Goal: Task Accomplishment & Management: Manage account settings

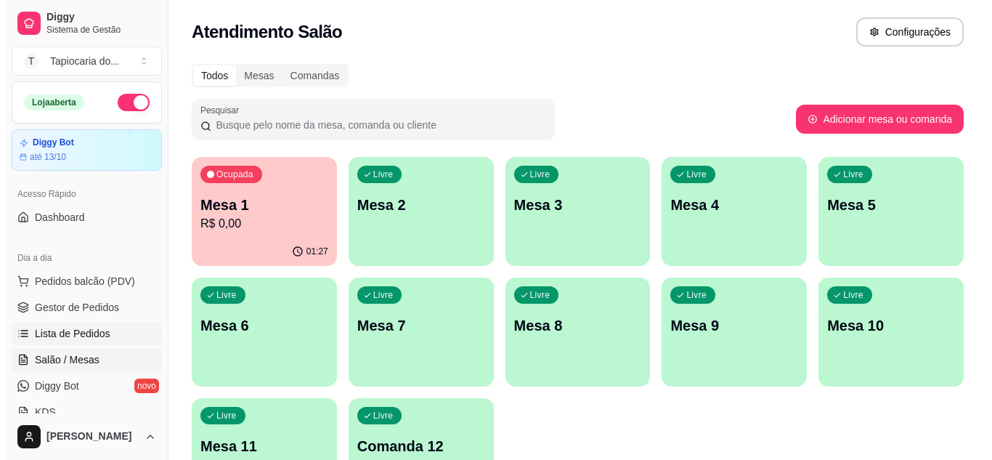
scroll to position [145, 0]
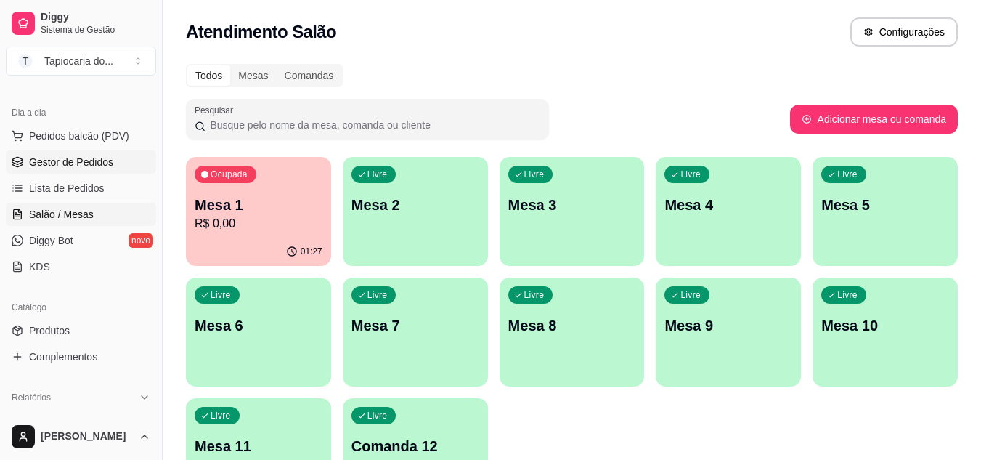
click at [73, 163] on span "Gestor de Pedidos" at bounding box center [71, 162] width 84 height 15
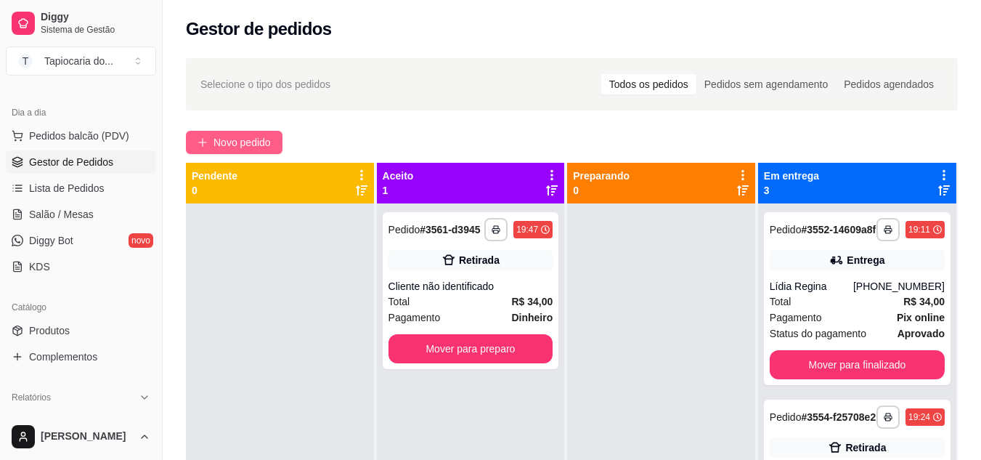
click at [264, 134] on span "Novo pedido" at bounding box center [241, 142] width 57 height 16
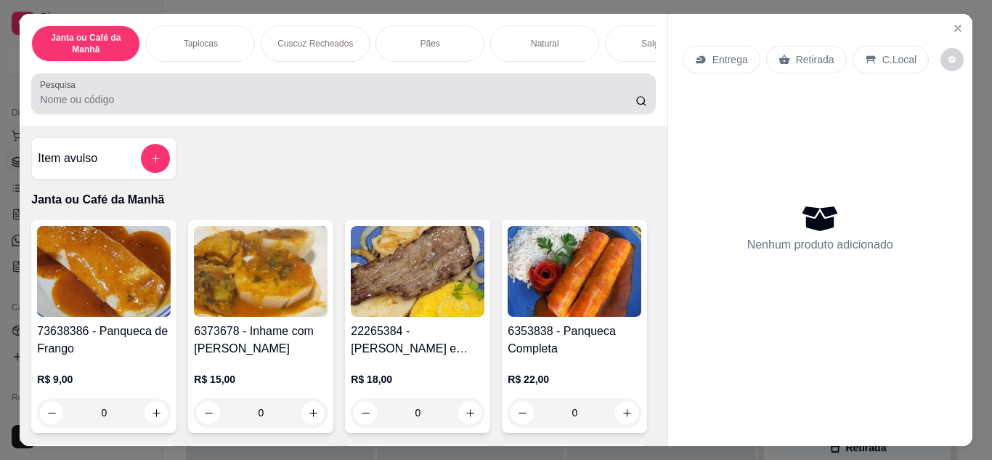
click at [315, 97] on input "Pesquisa" at bounding box center [337, 99] width 595 height 15
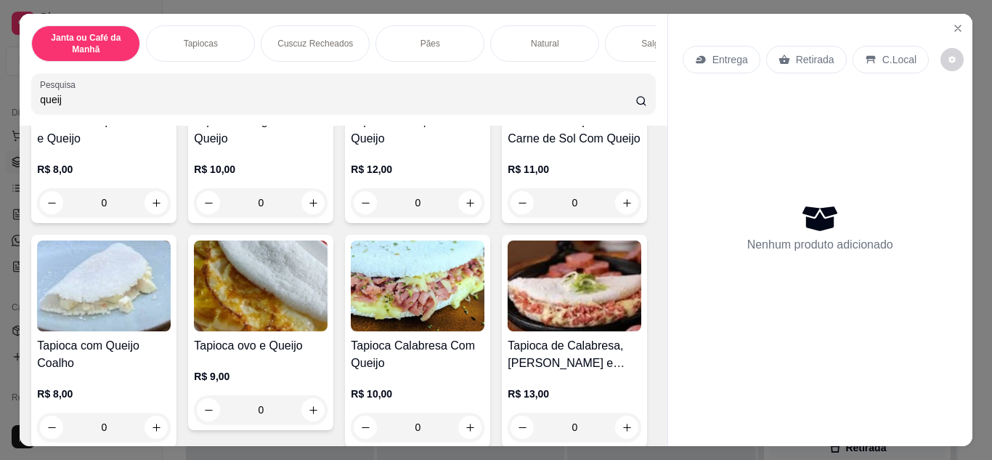
scroll to position [218, 0]
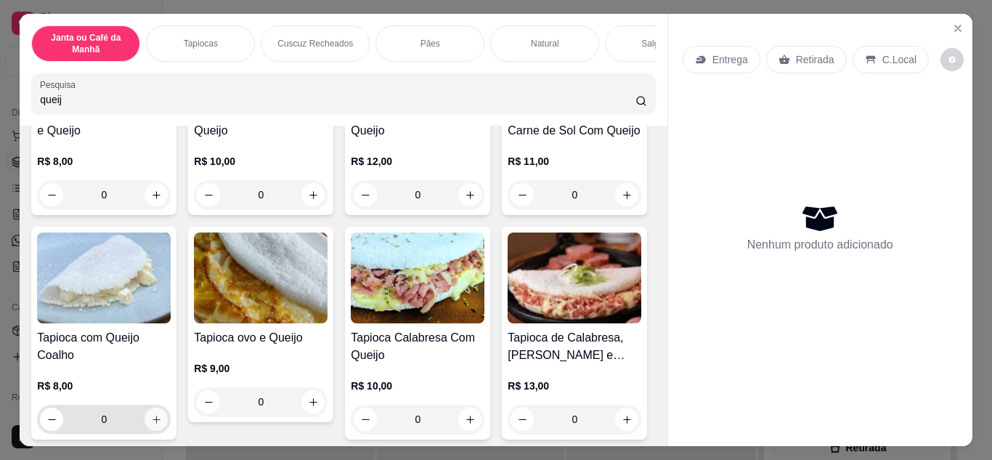
type input "queij"
click at [162, 425] on icon "increase-product-quantity" at bounding box center [156, 419] width 11 height 11
type input "1"
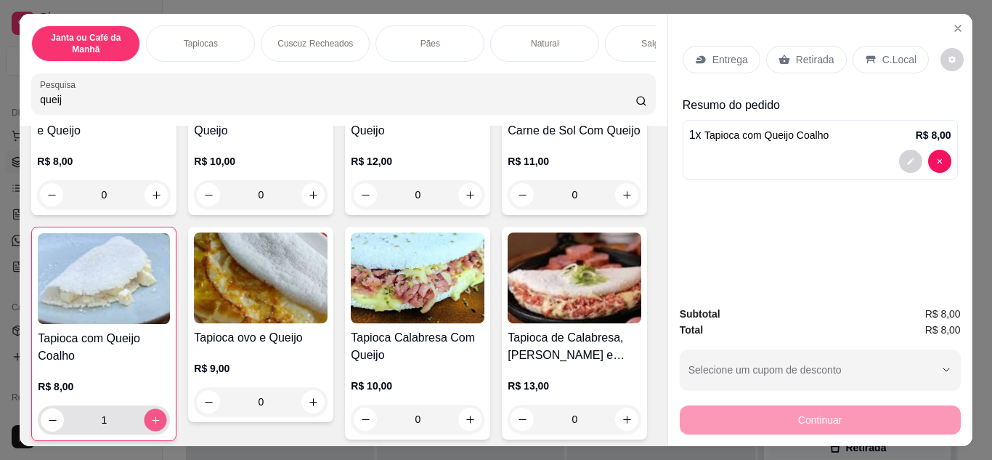
click at [161, 425] on icon "increase-product-quantity" at bounding box center [155, 420] width 11 height 11
type input "2"
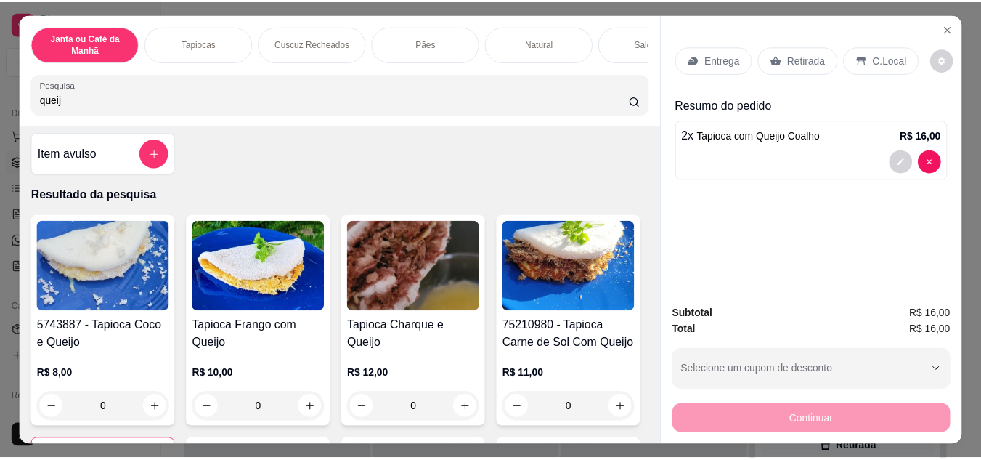
scroll to position [0, 0]
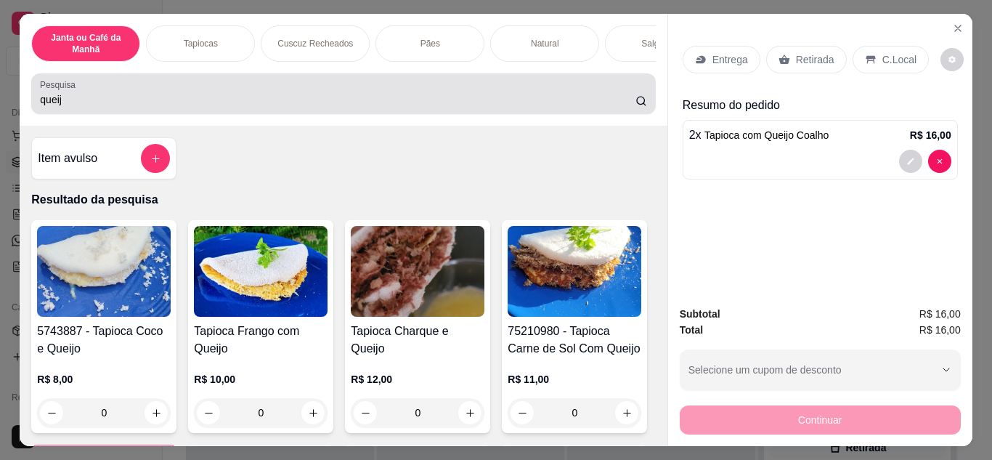
click at [386, 96] on div "queij" at bounding box center [343, 93] width 606 height 29
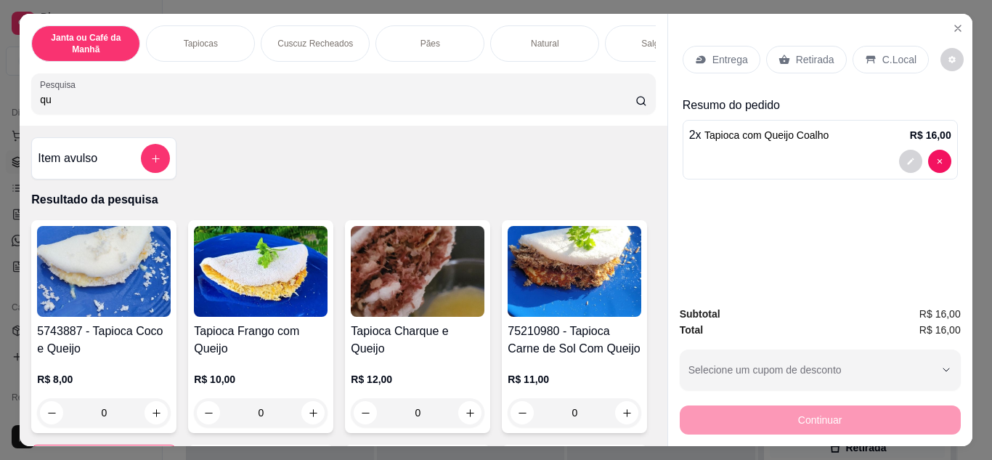
type input "q"
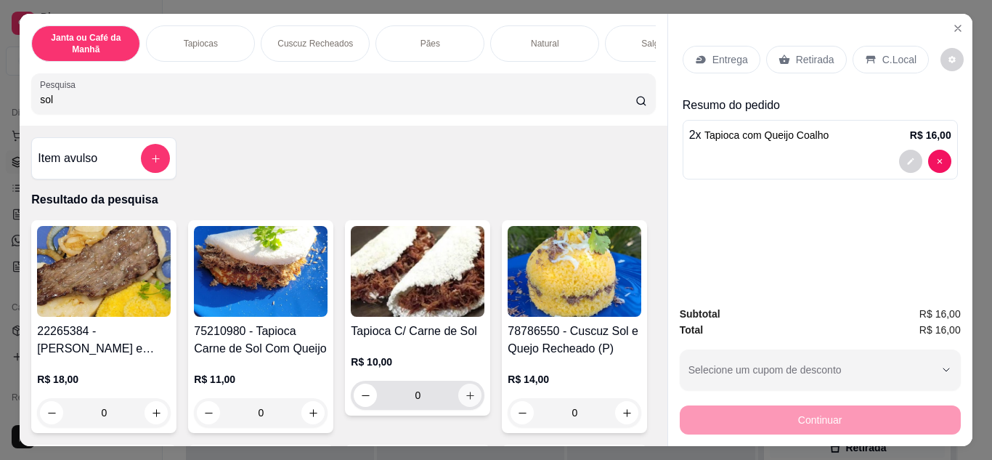
type input "sol"
click at [465, 401] on icon "increase-product-quantity" at bounding box center [470, 395] width 11 height 11
type input "1"
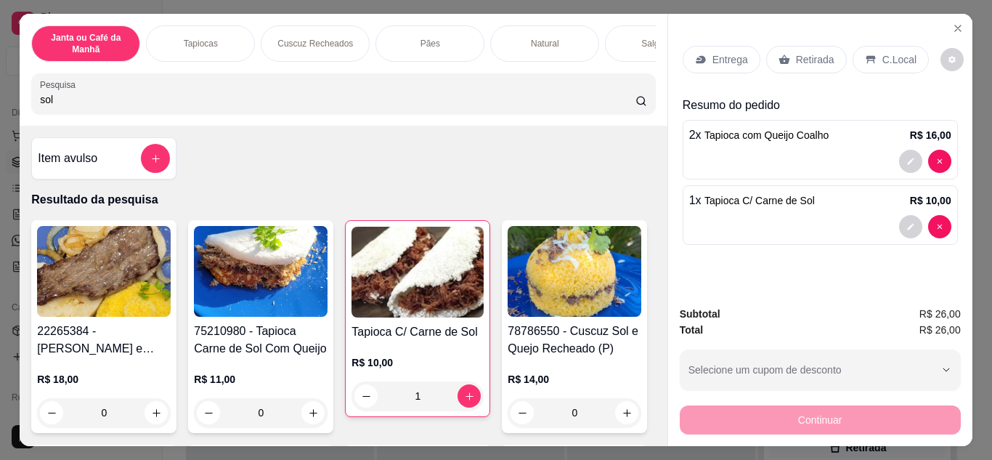
click at [805, 52] on p "Retirada" at bounding box center [815, 59] width 38 height 15
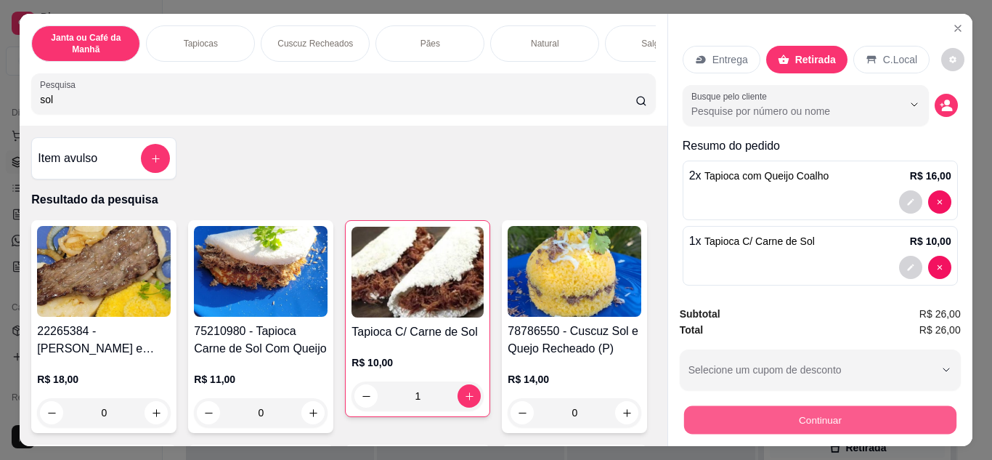
click at [766, 417] on button "Continuar" at bounding box center [819, 420] width 272 height 28
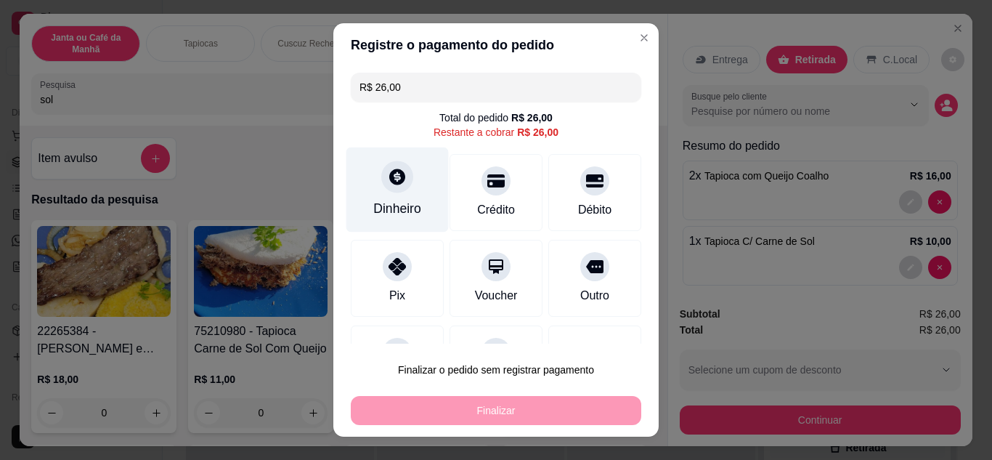
click at [388, 183] on icon at bounding box center [397, 176] width 19 height 19
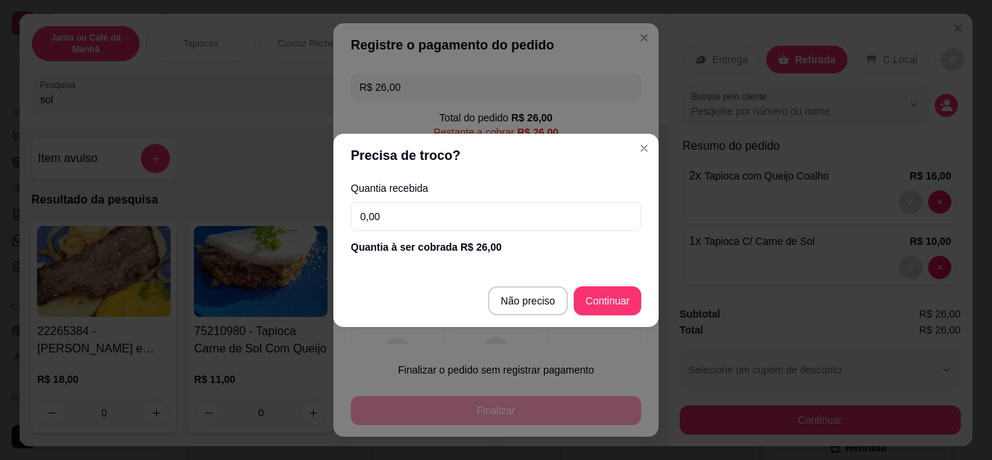
click at [475, 216] on input "0,00" at bounding box center [496, 216] width 290 height 29
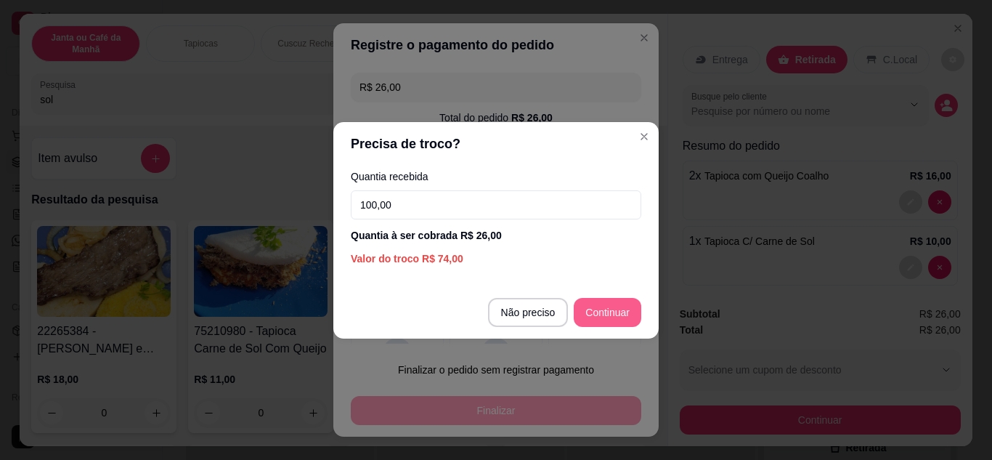
type input "100,00"
type input "R$ 0,00"
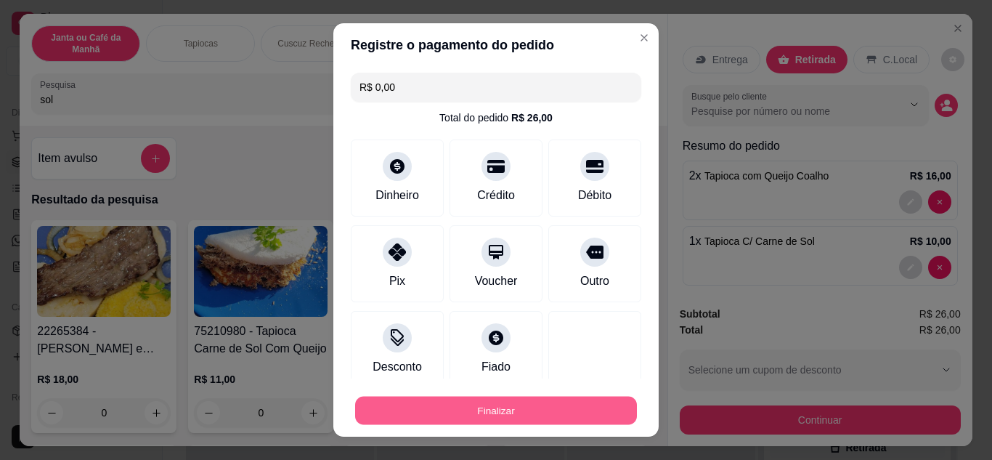
click at [560, 405] on button "Finalizar" at bounding box center [496, 410] width 282 height 28
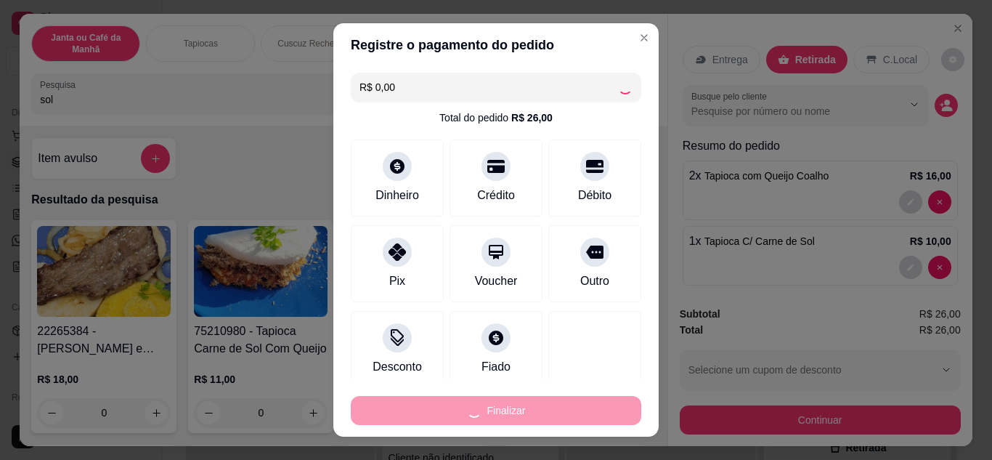
type input "0"
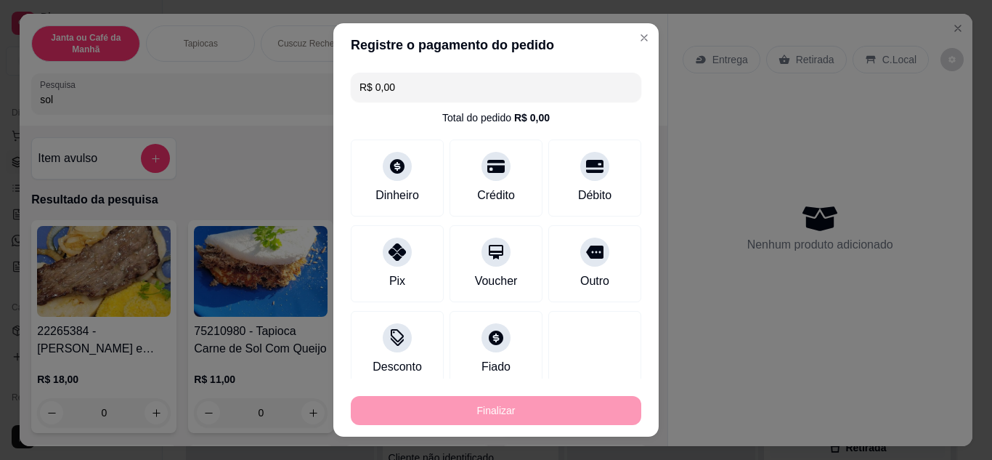
type input "-R$ 26,00"
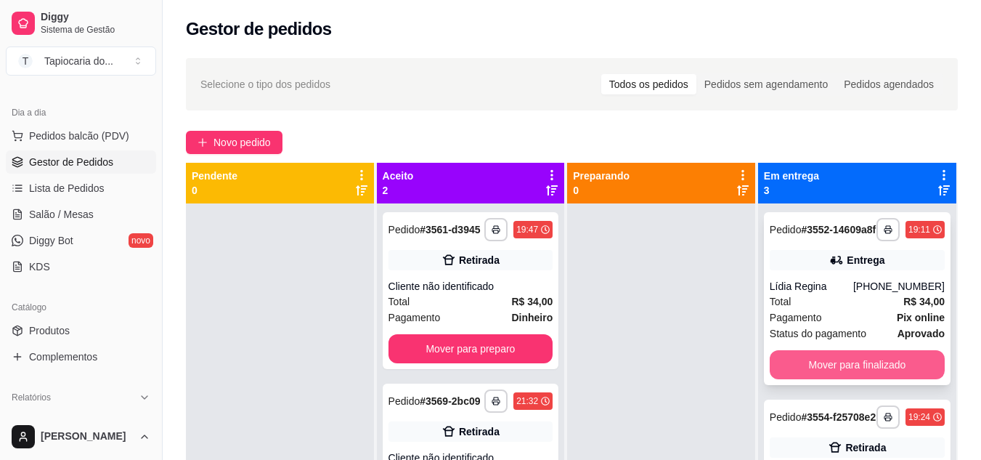
click at [897, 366] on button "Mover para finalizado" at bounding box center [856, 364] width 175 height 29
click at [893, 372] on button "Mover para finalizado" at bounding box center [856, 364] width 175 height 29
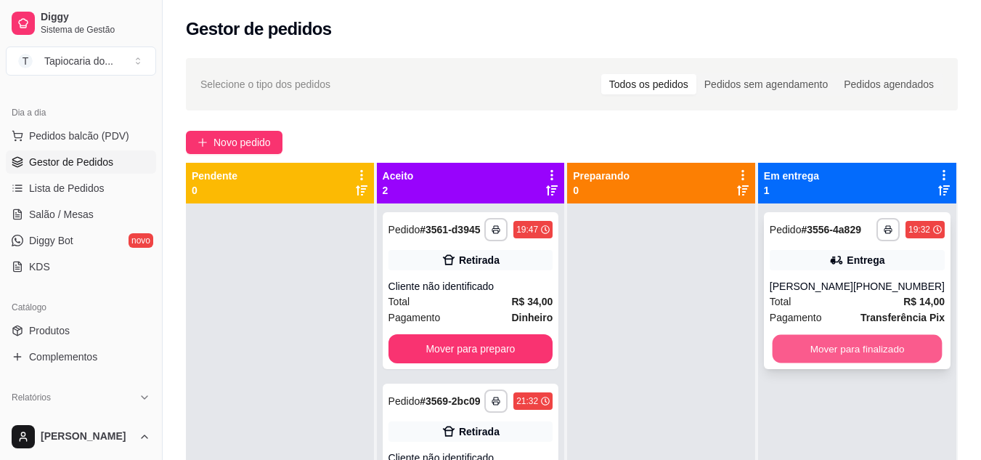
click at [892, 359] on button "Mover para finalizado" at bounding box center [857, 349] width 170 height 28
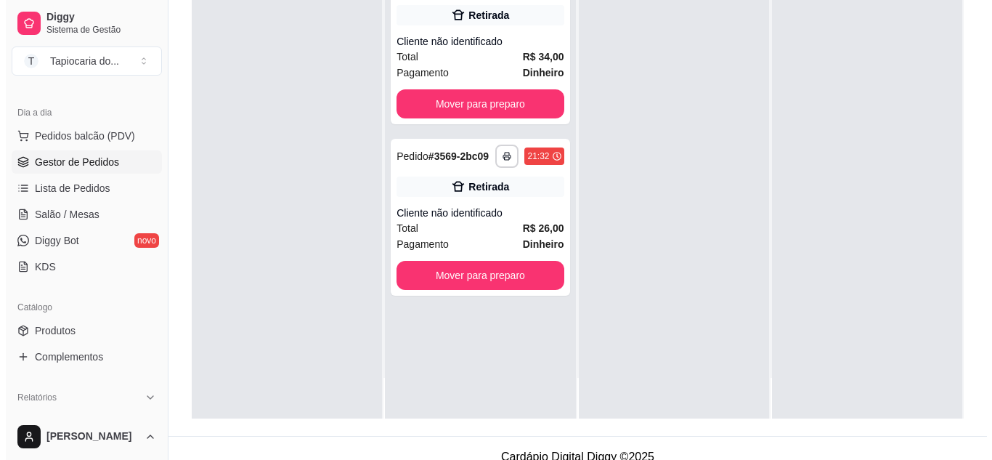
scroll to position [218, 0]
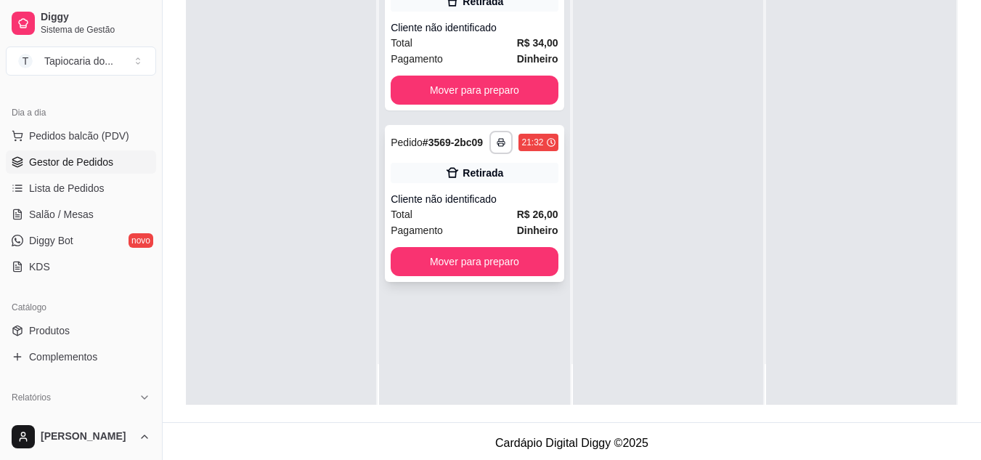
click at [520, 211] on strong "R$ 26,00" at bounding box center [537, 214] width 41 height 12
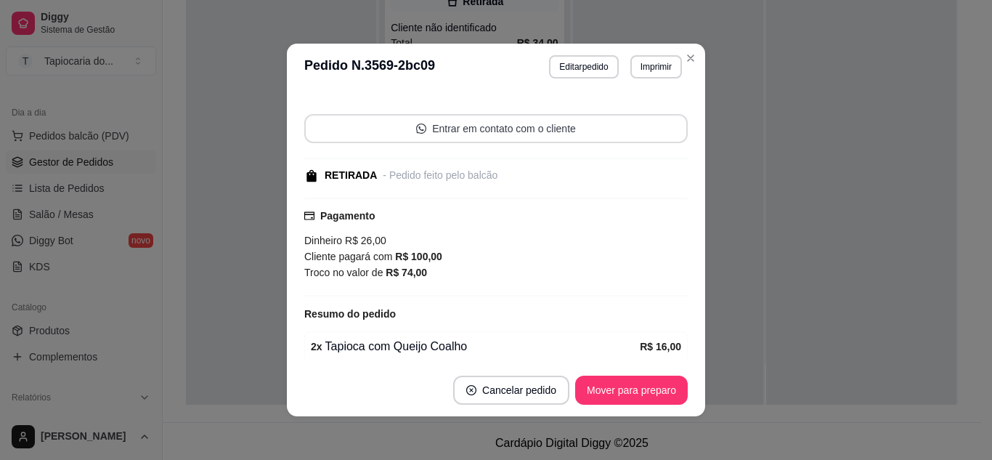
scroll to position [190, 0]
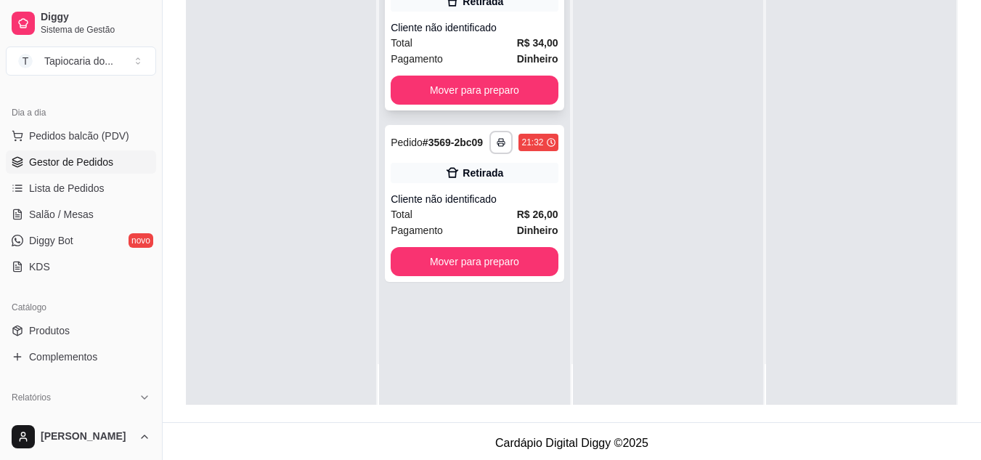
click at [502, 46] on div "Total R$ 34,00" at bounding box center [474, 43] width 167 height 16
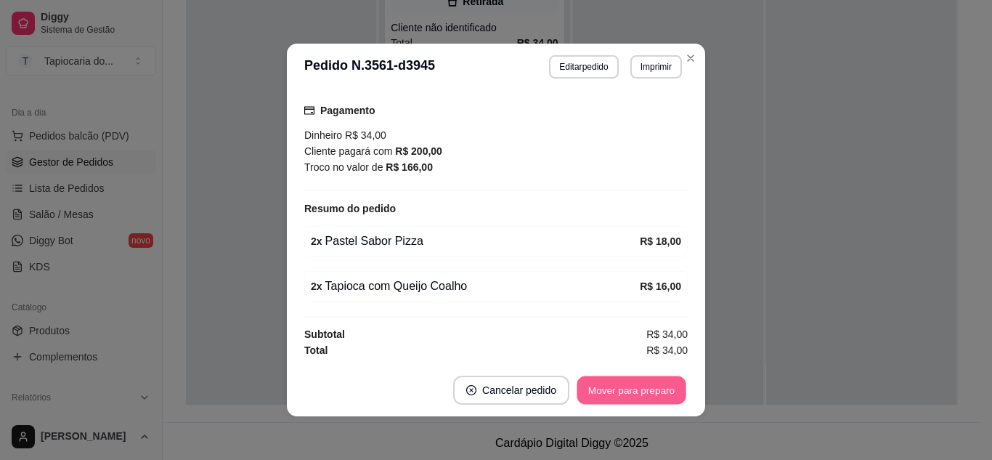
click at [602, 391] on button "Mover para preparo" at bounding box center [630, 390] width 109 height 28
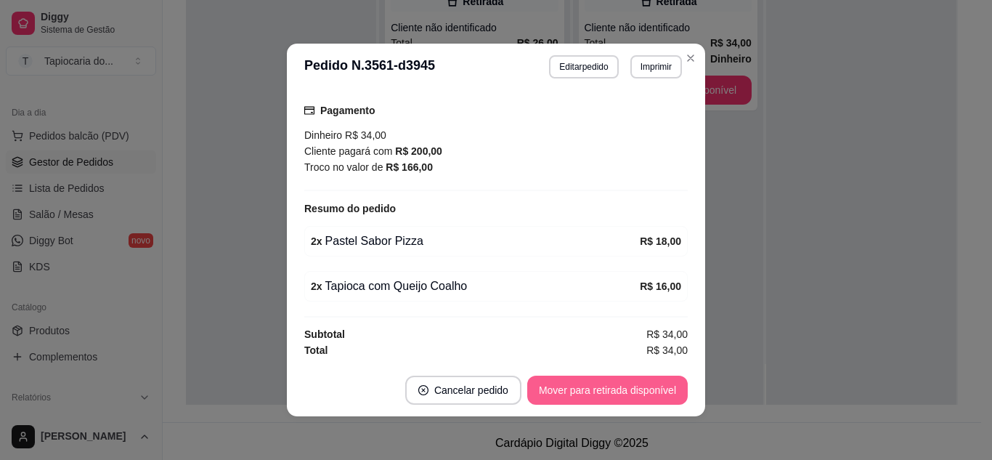
click at [602, 391] on button "Mover para retirada disponível" at bounding box center [607, 389] width 160 height 29
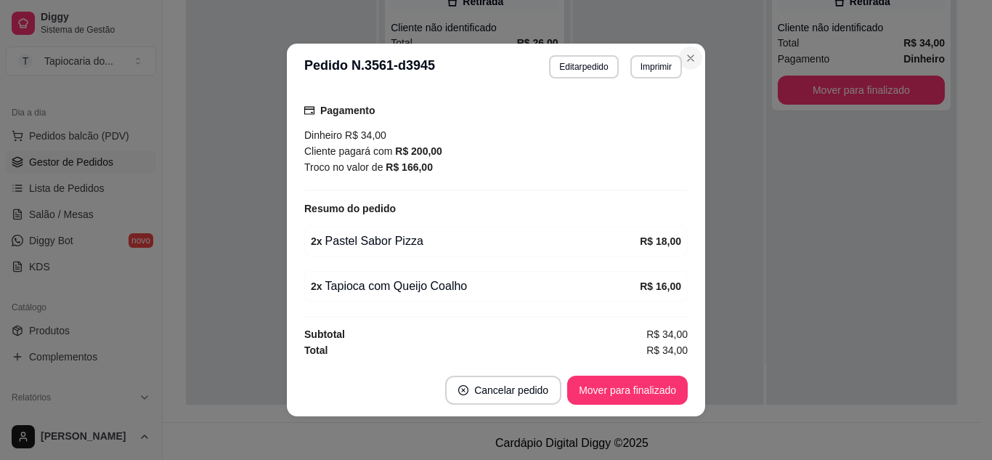
click at [665, 63] on section "**********" at bounding box center [496, 230] width 418 height 372
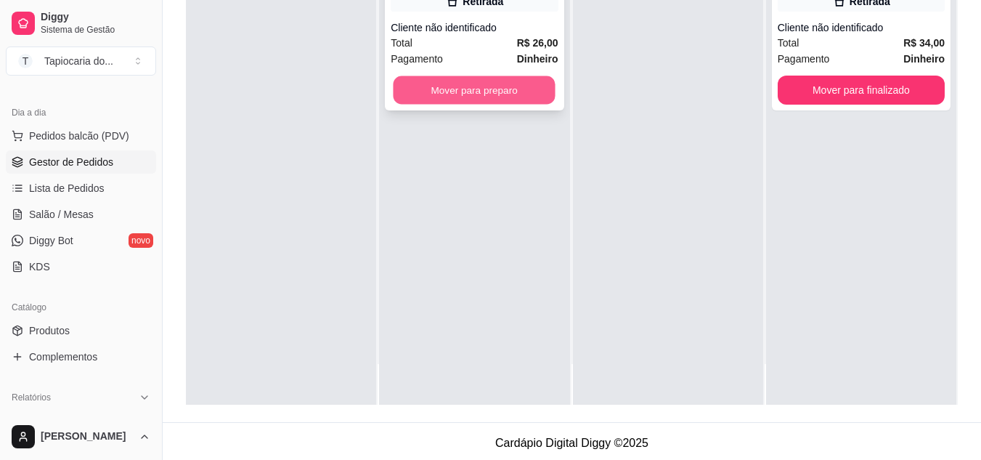
click at [398, 81] on button "Mover para preparo" at bounding box center [474, 90] width 162 height 28
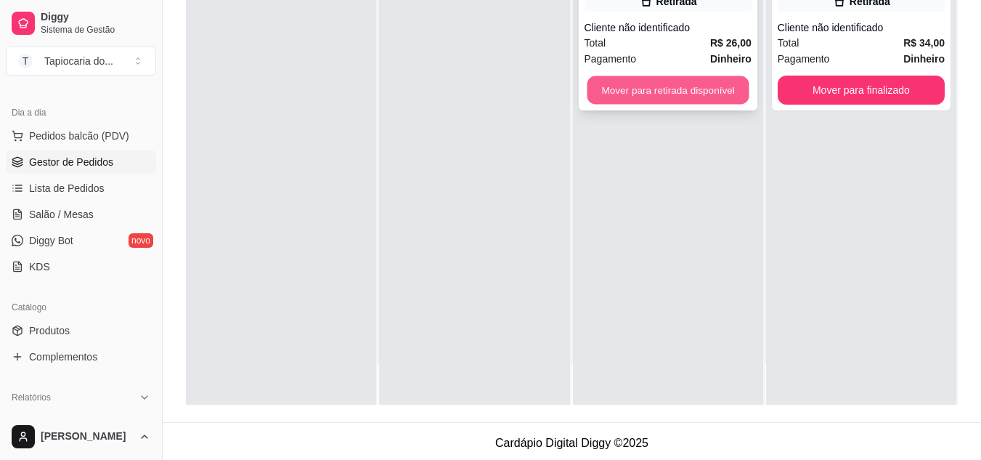
click at [727, 96] on button "Mover para retirada disponível" at bounding box center [668, 90] width 162 height 28
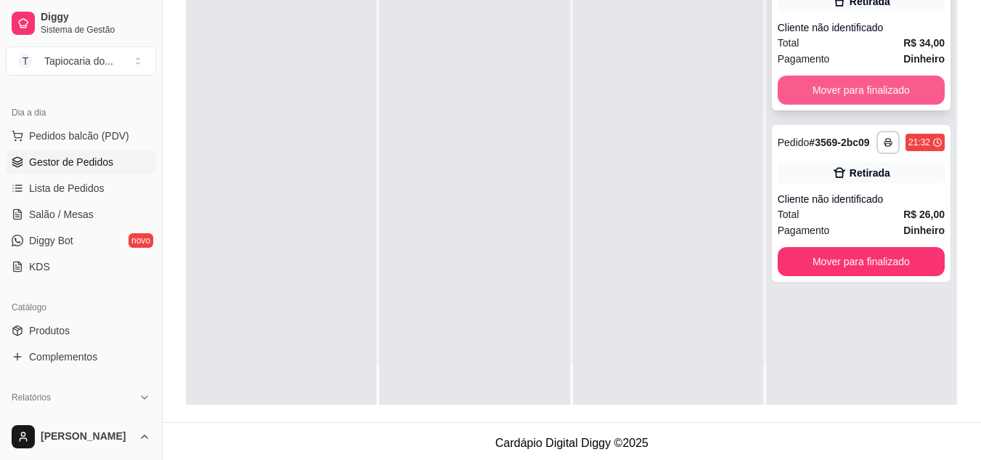
click at [830, 101] on button "Mover para finalizado" at bounding box center [860, 89] width 167 height 29
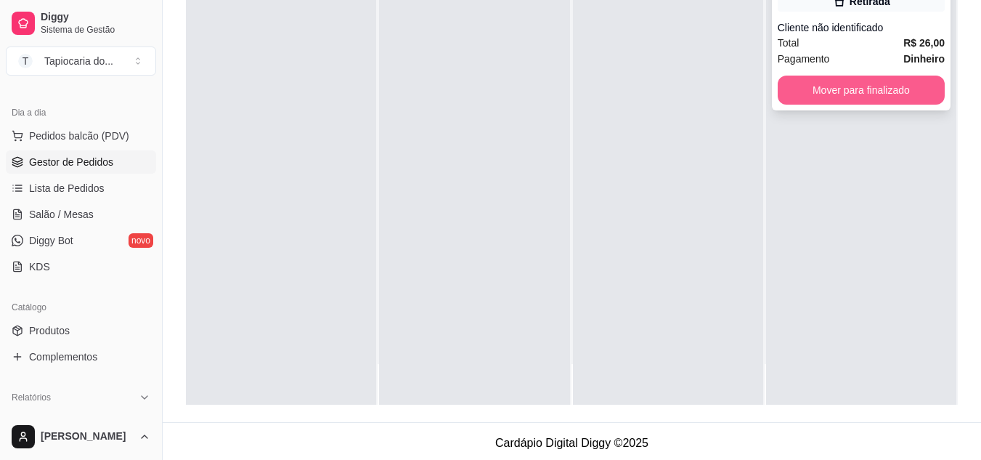
click at [833, 99] on button "Mover para finalizado" at bounding box center [860, 89] width 167 height 29
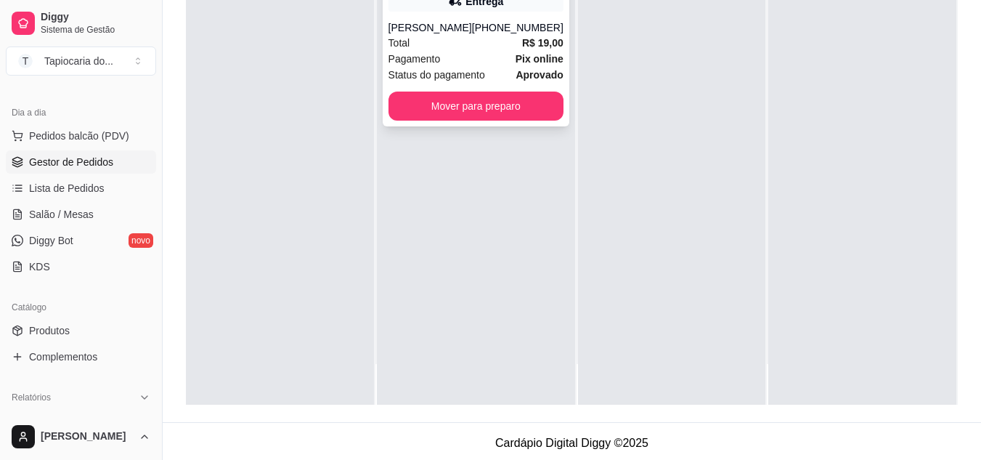
click at [484, 126] on div "**********" at bounding box center [476, 40] width 187 height 173
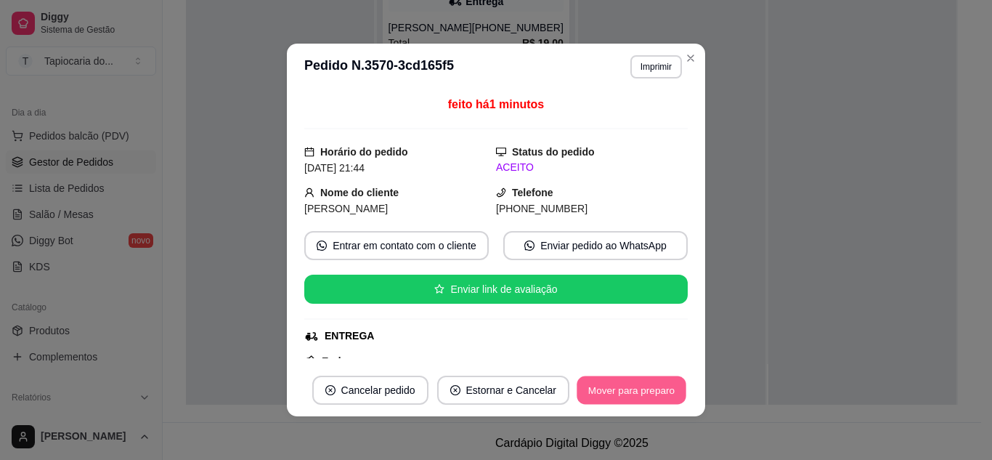
click at [656, 397] on button "Mover para preparo" at bounding box center [630, 390] width 109 height 28
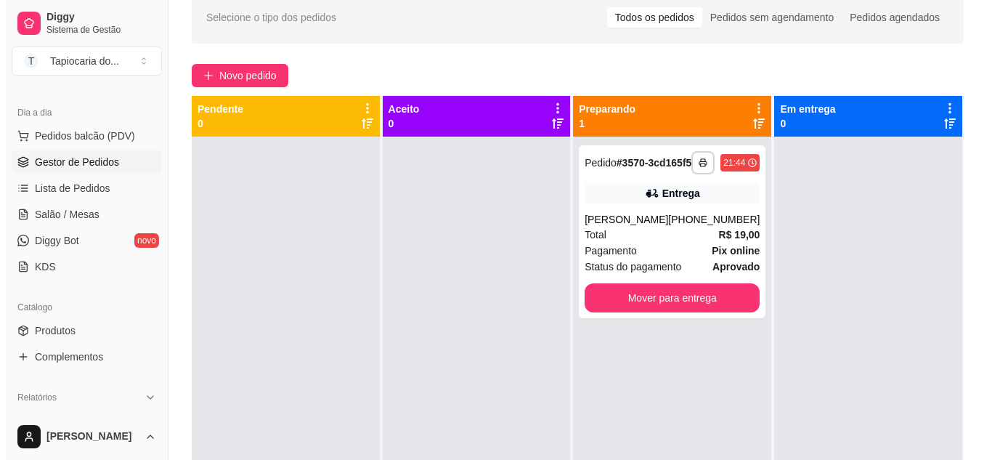
scroll to position [0, 0]
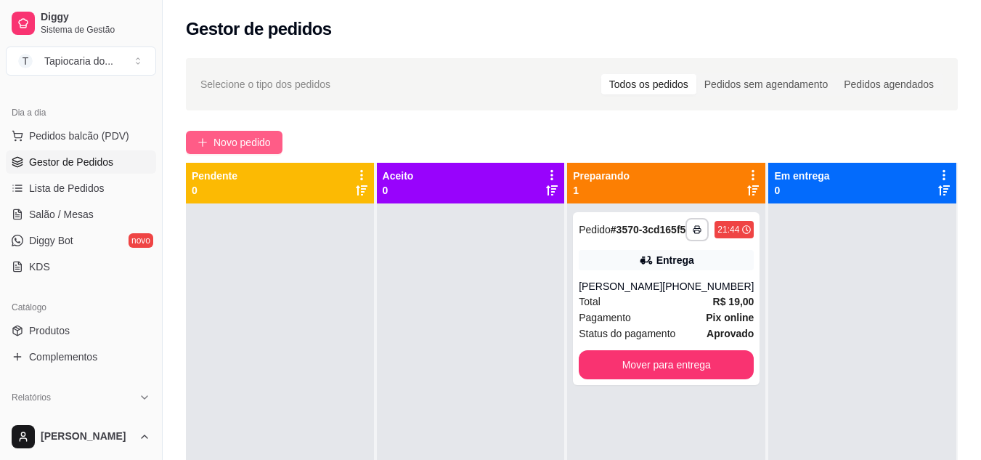
click at [226, 142] on span "Novo pedido" at bounding box center [241, 142] width 57 height 16
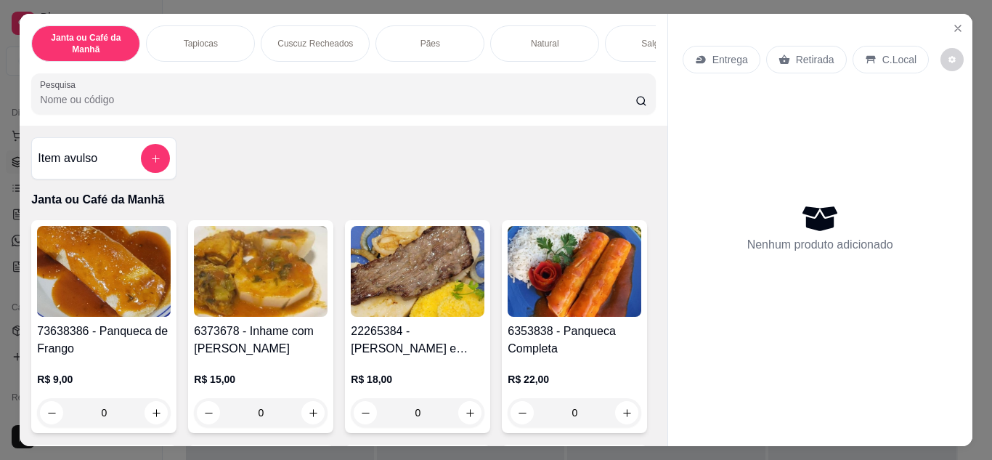
click at [371, 106] on input "Pesquisa" at bounding box center [337, 99] width 595 height 15
click at [325, 94] on div at bounding box center [343, 93] width 606 height 29
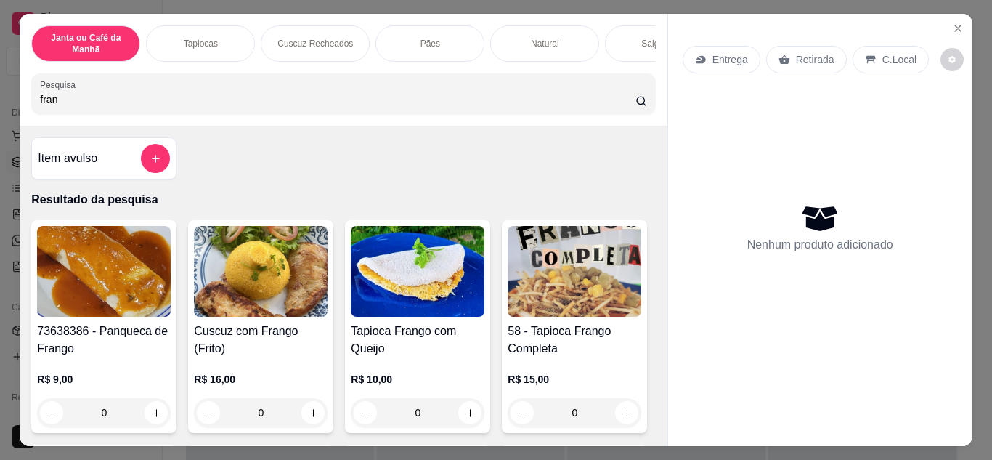
type input "fran"
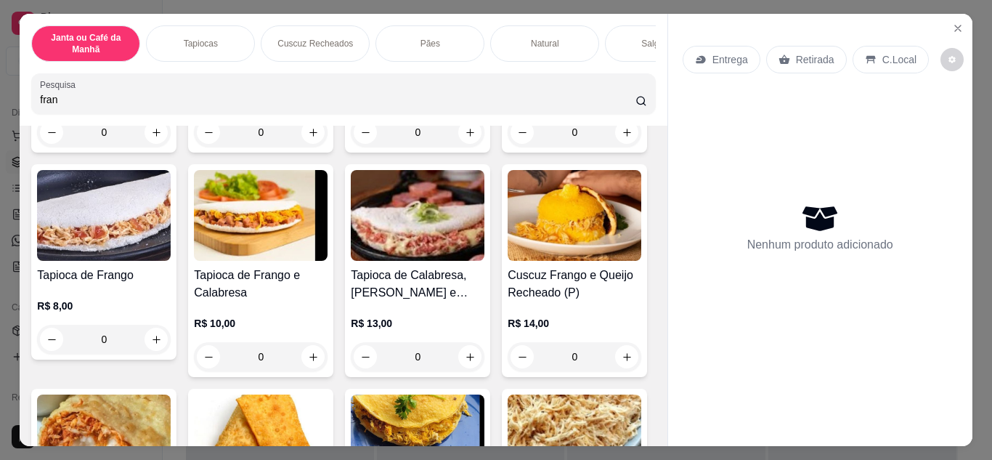
scroll to position [290, 0]
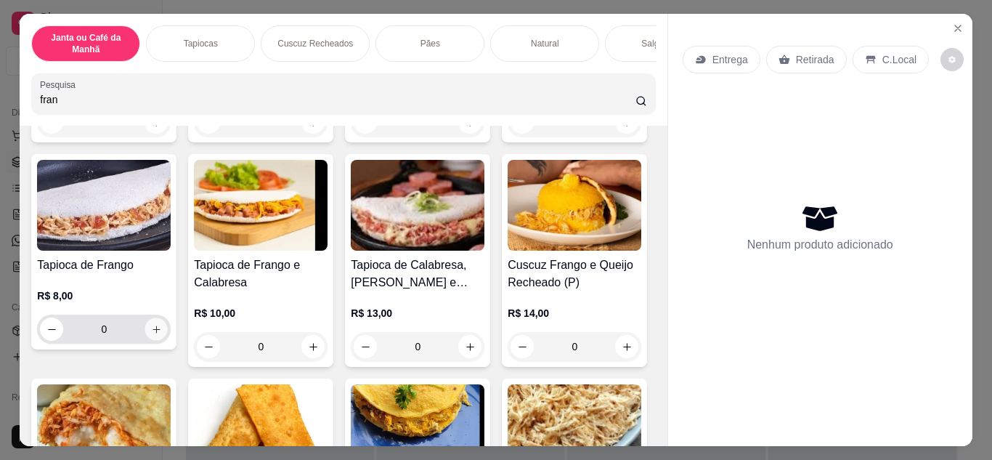
click at [168, 340] on button "increase-product-quantity" at bounding box center [156, 328] width 23 height 23
type input "1"
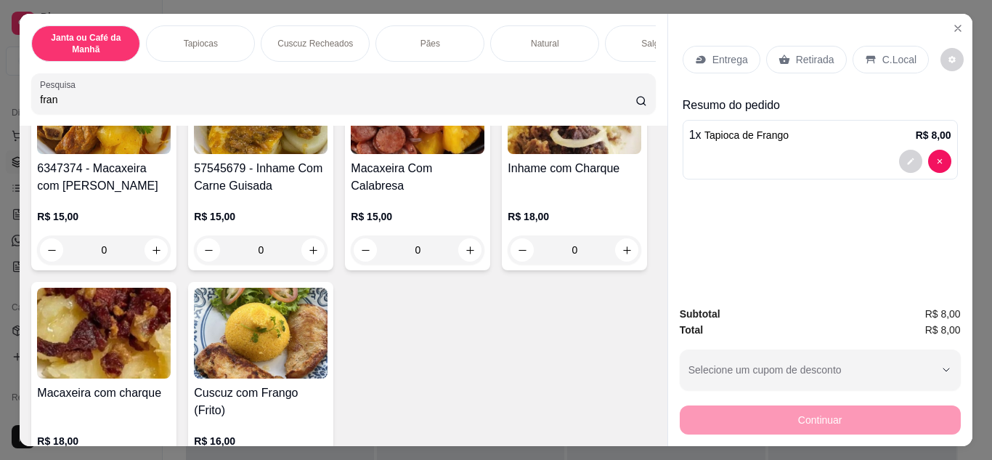
scroll to position [1234, 0]
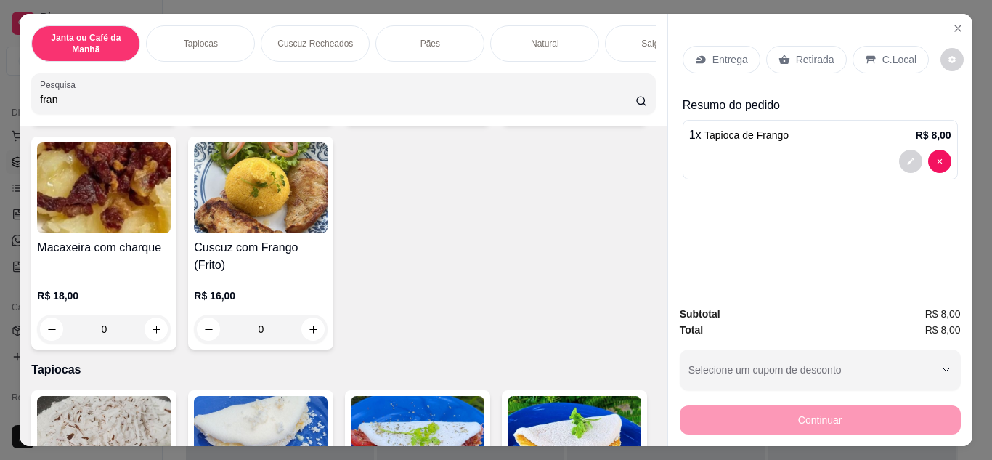
type input "1"
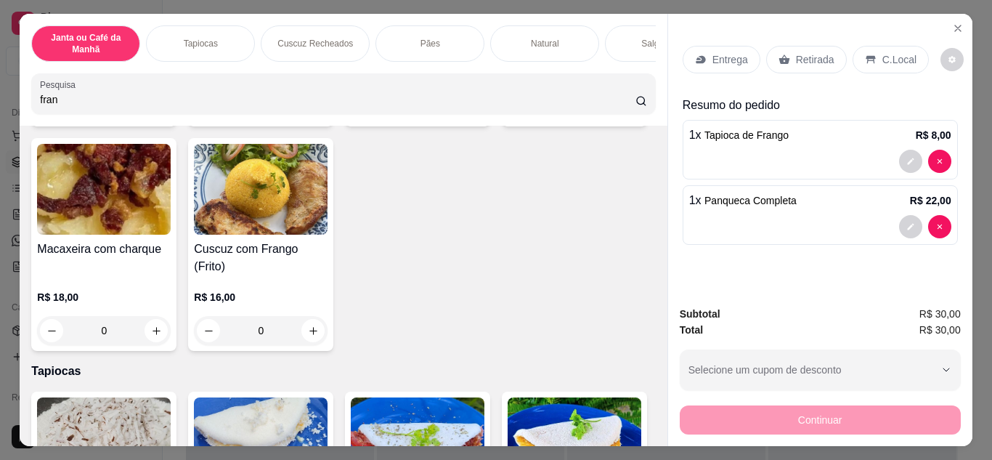
click at [778, 54] on icon at bounding box center [784, 60] width 12 height 12
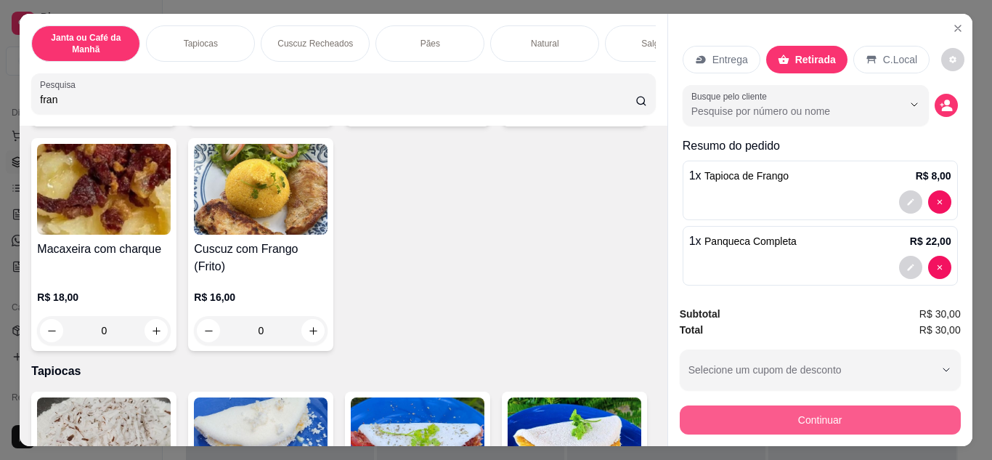
click at [914, 411] on button "Continuar" at bounding box center [819, 419] width 281 height 29
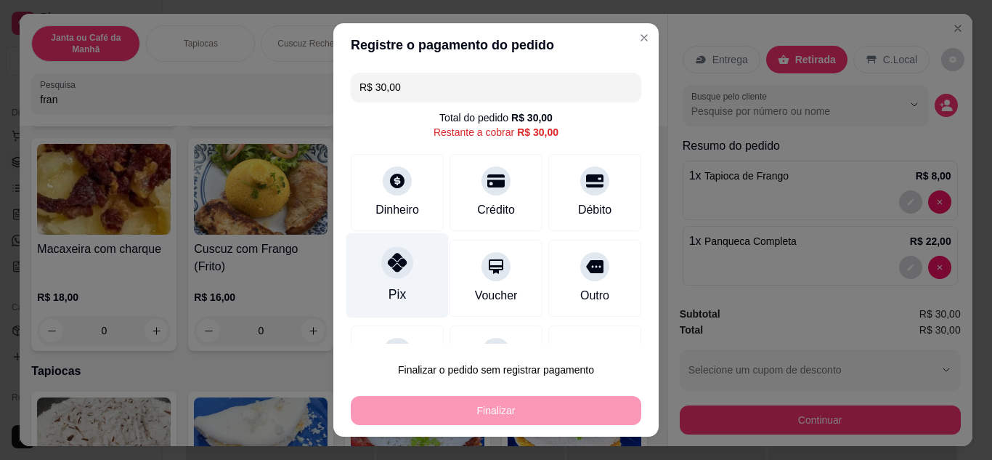
click at [381, 279] on div "Pix" at bounding box center [397, 274] width 102 height 85
type input "R$ 0,00"
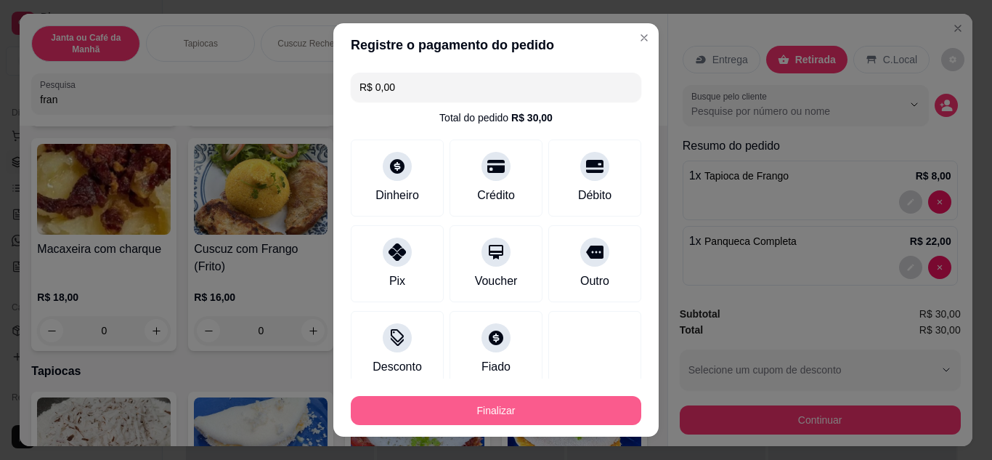
click at [497, 413] on button "Finalizar" at bounding box center [496, 410] width 290 height 29
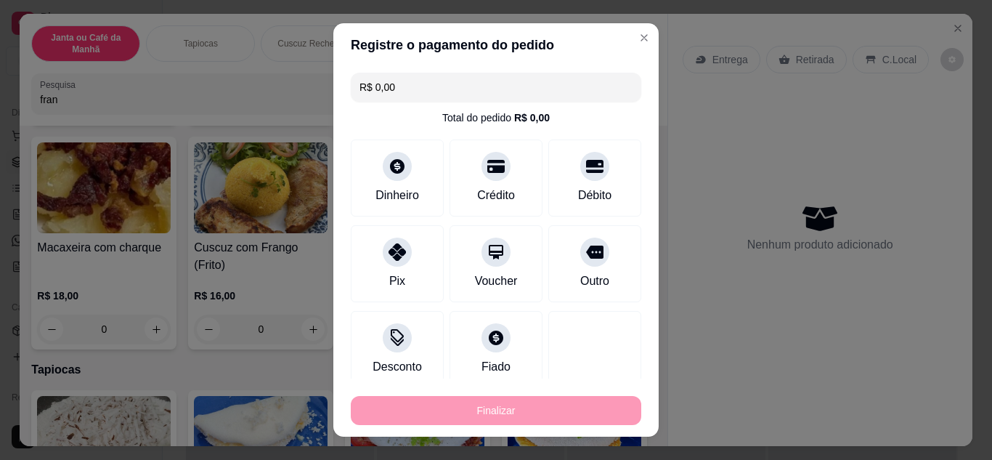
type input "0"
type input "-R$ 30,00"
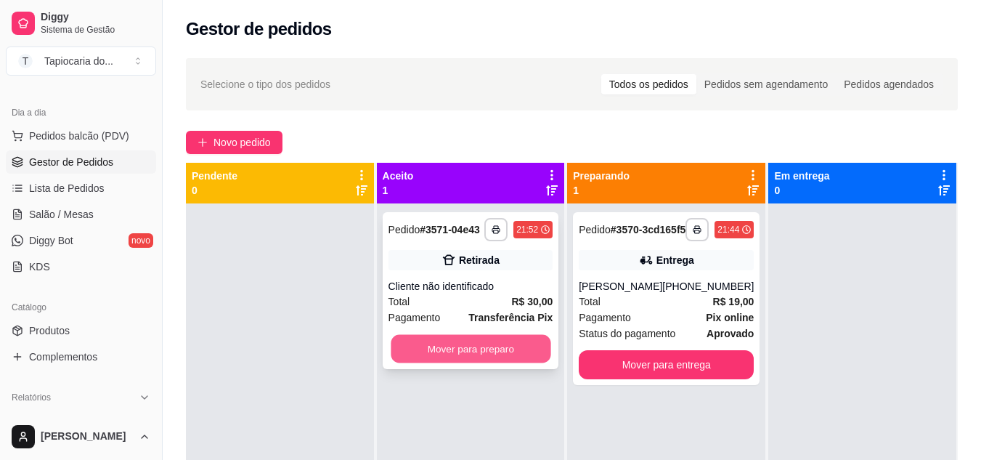
click at [481, 357] on button "Mover para preparo" at bounding box center [471, 349] width 160 height 28
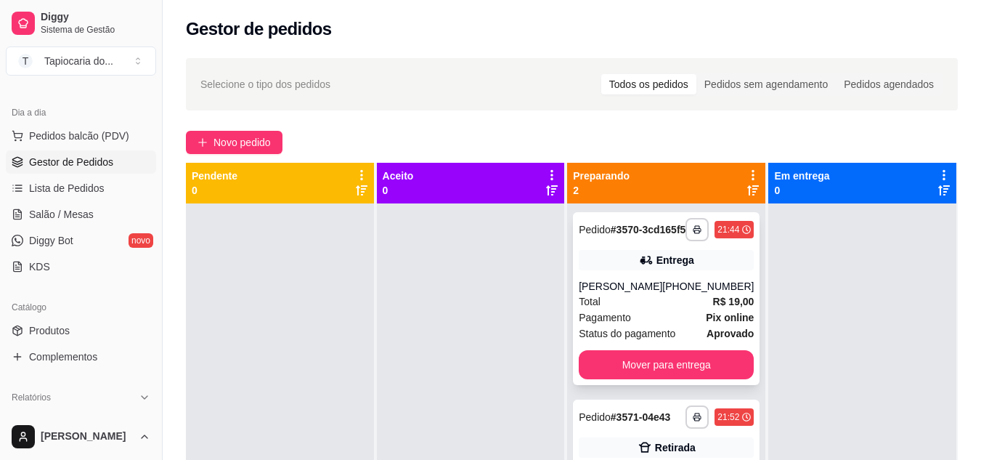
click at [706, 321] on span "Pix online" at bounding box center [730, 317] width 48 height 16
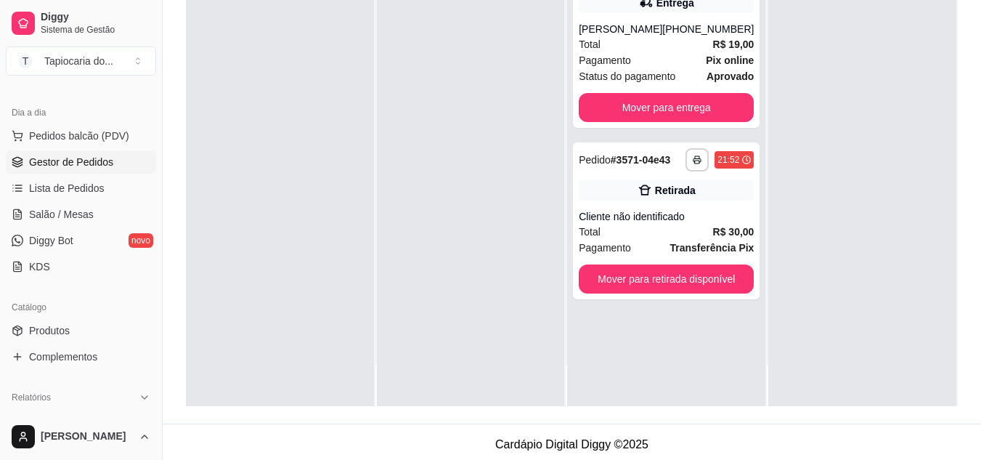
scroll to position [221, 0]
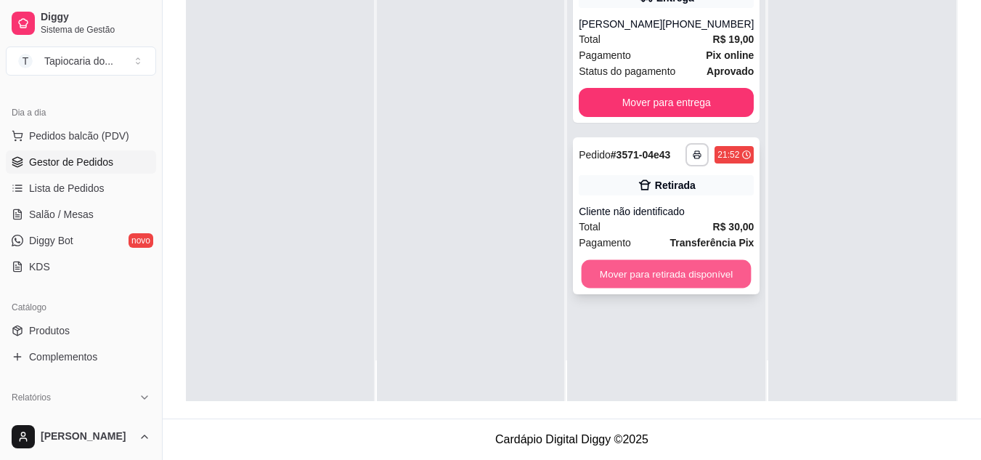
click at [711, 288] on button "Mover para retirada disponível" at bounding box center [666, 274] width 170 height 28
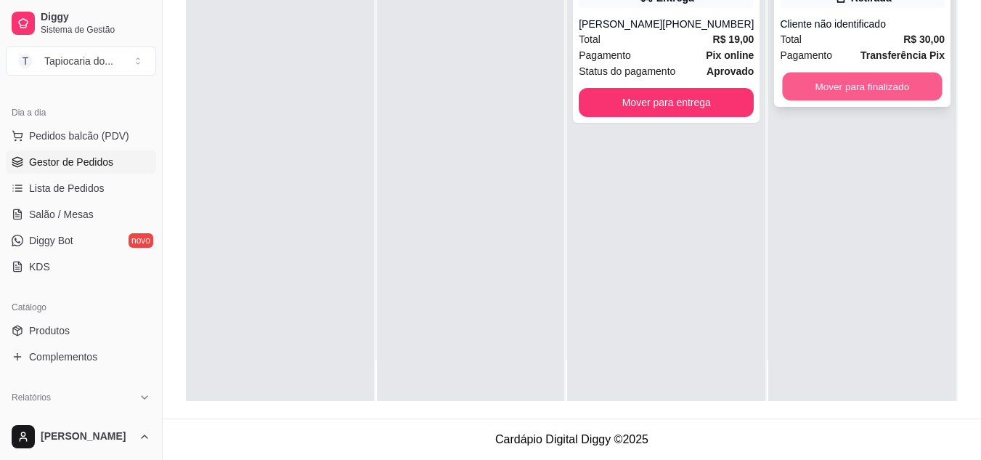
click at [905, 90] on button "Mover para finalizado" at bounding box center [863, 87] width 160 height 28
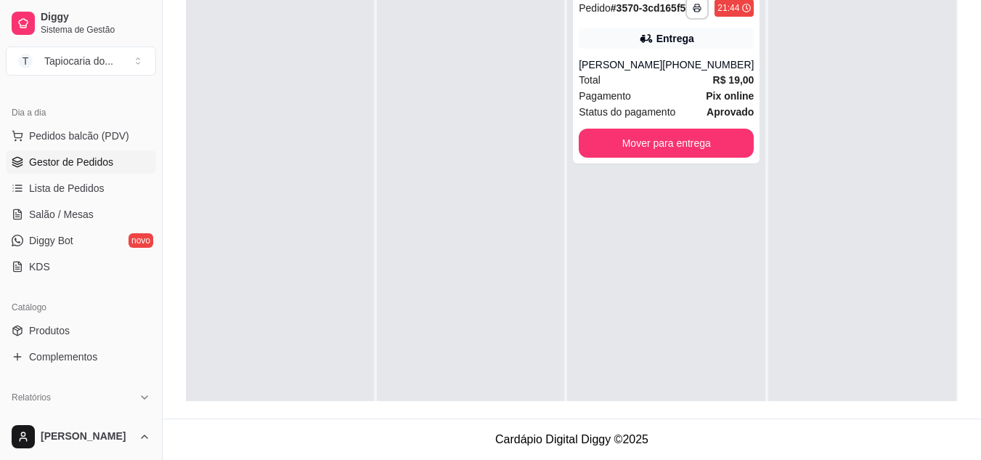
scroll to position [0, 0]
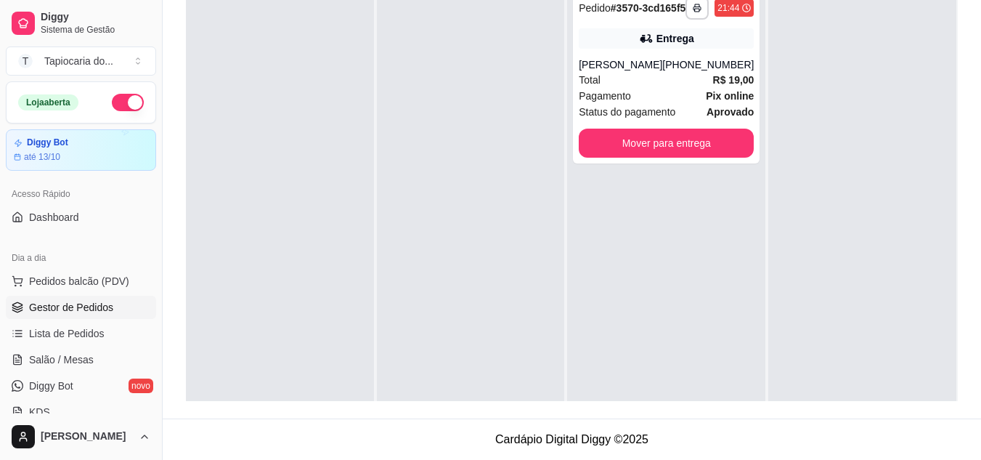
click at [113, 102] on button "button" at bounding box center [128, 102] width 32 height 17
click at [88, 348] on link "Salão / Mesas" at bounding box center [81, 359] width 150 height 23
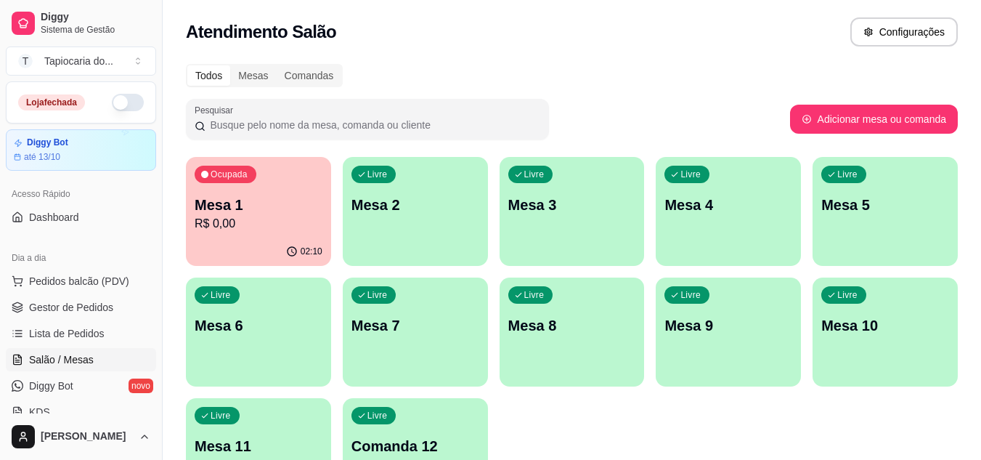
click at [291, 214] on div "Mesa 1 R$ 0,00" at bounding box center [259, 214] width 128 height 38
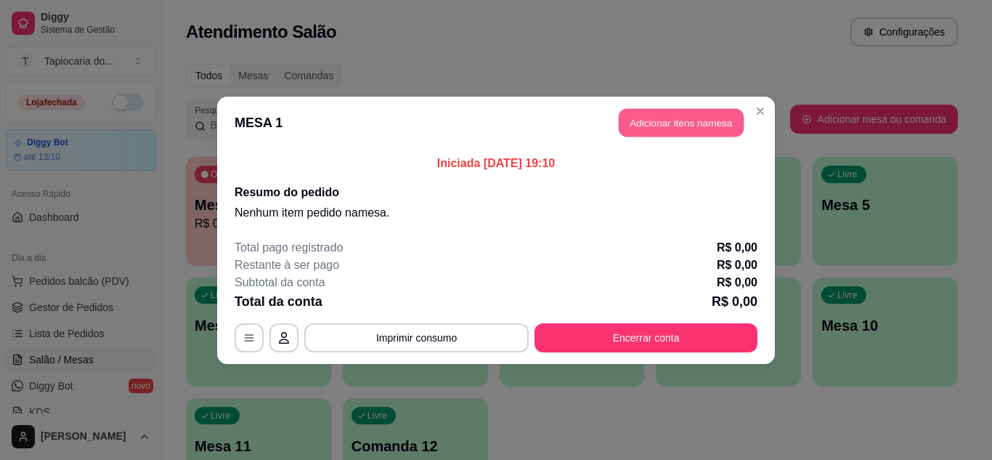
click at [677, 121] on button "Adicionar itens na mesa" at bounding box center [680, 122] width 125 height 28
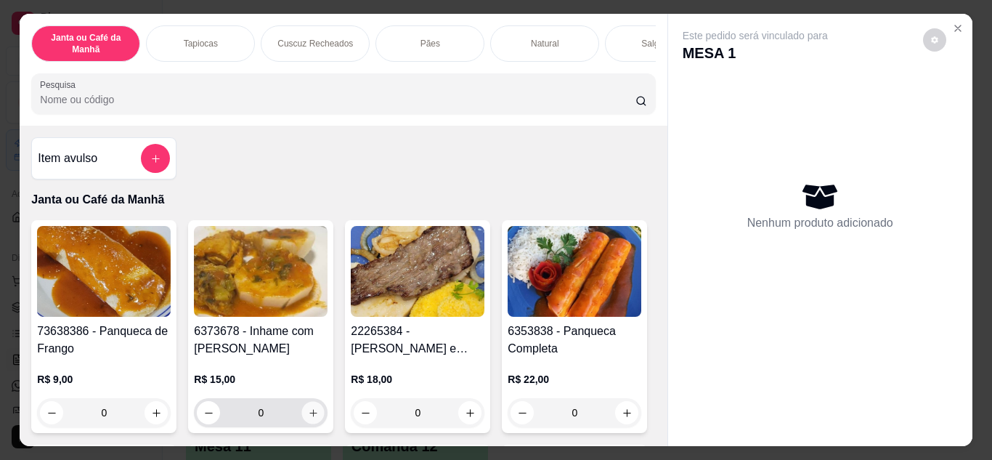
click at [309, 418] on icon "increase-product-quantity" at bounding box center [313, 412] width 11 height 11
type input "1"
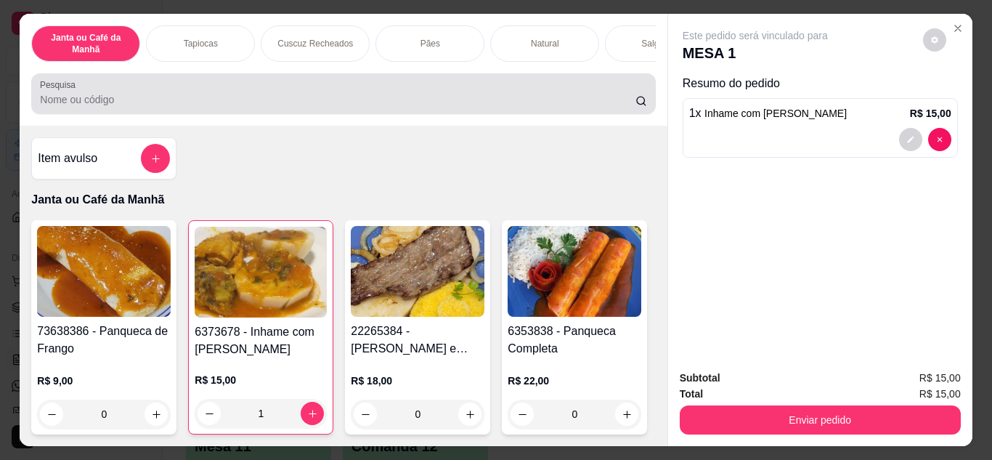
click at [432, 114] on div "Pesquisa" at bounding box center [343, 93] width 624 height 41
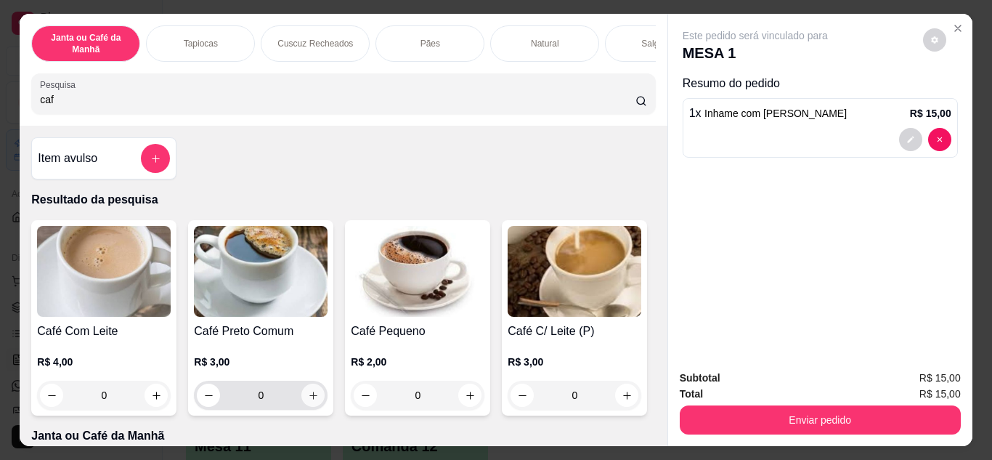
type input "caf"
click at [309, 396] on icon "increase-product-quantity" at bounding box center [313, 395] width 11 height 11
type input "1"
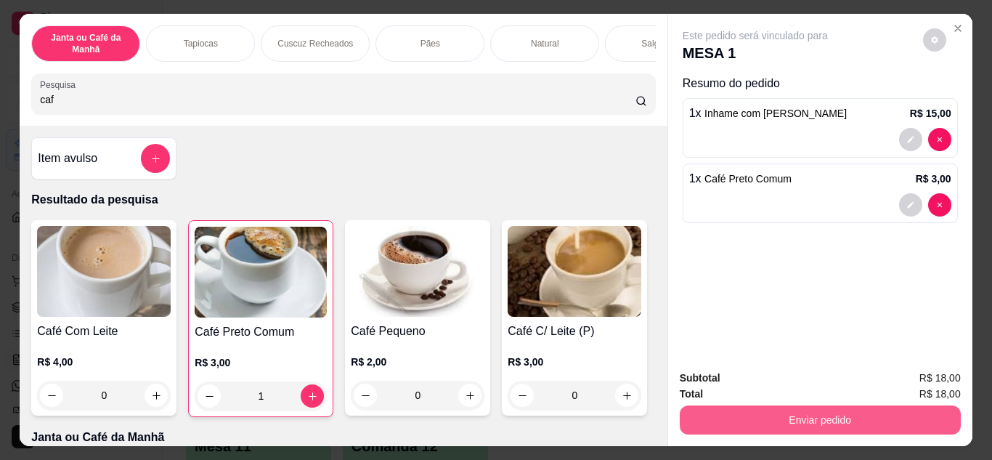
click at [921, 411] on button "Enviar pedido" at bounding box center [819, 419] width 281 height 29
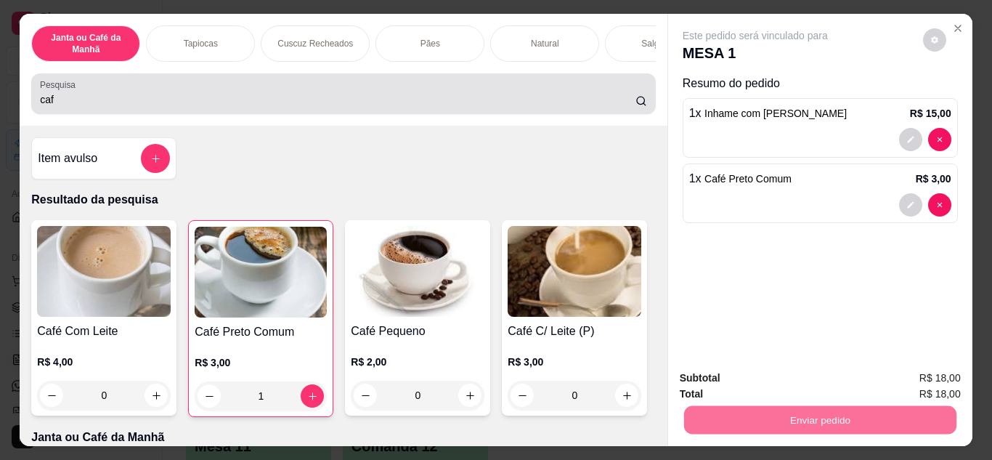
click at [565, 98] on input "caf" at bounding box center [337, 99] width 595 height 15
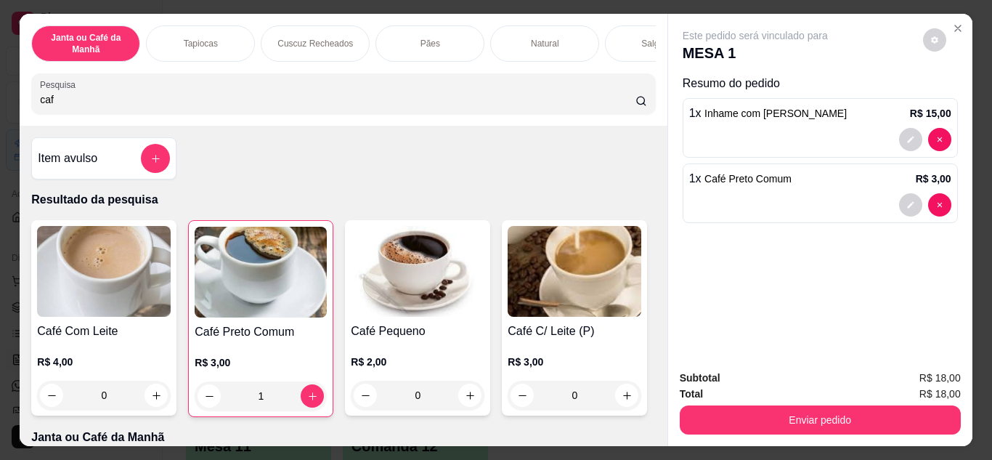
click at [565, 98] on input "caf" at bounding box center [337, 99] width 595 height 15
type input "c"
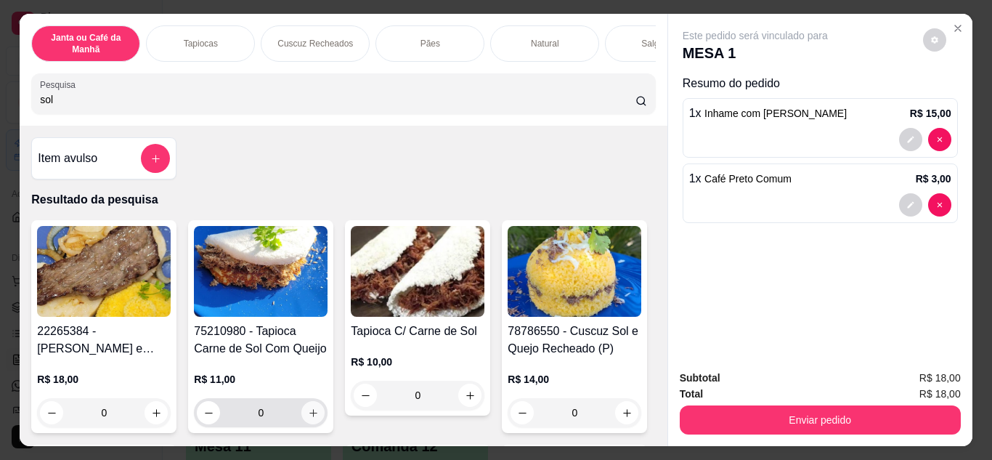
type input "sol"
click at [312, 415] on button "increase-product-quantity" at bounding box center [312, 412] width 23 height 23
type input "1"
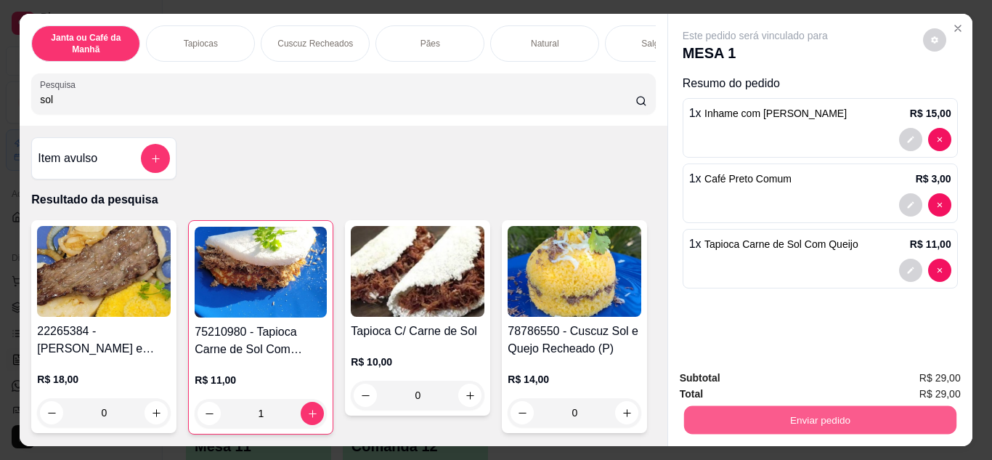
click at [906, 406] on button "Enviar pedido" at bounding box center [819, 420] width 272 height 28
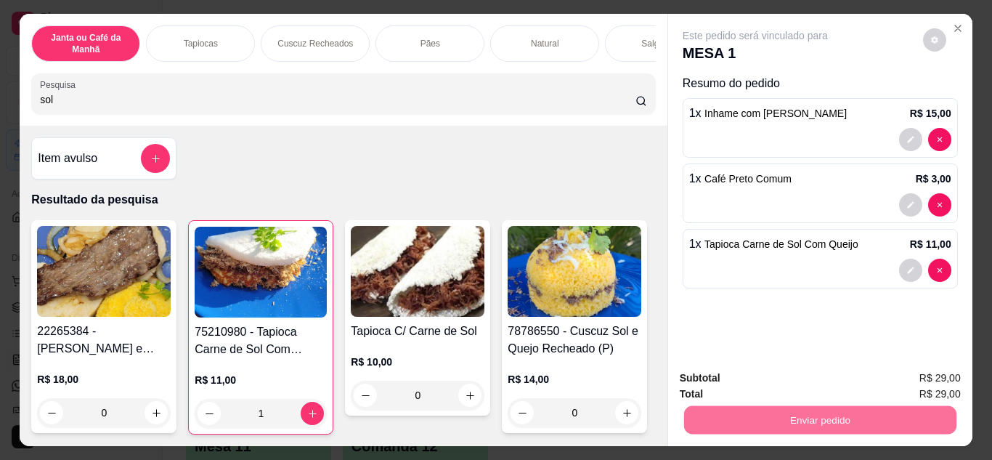
click at [924, 385] on button "Enviar pedido" at bounding box center [923, 378] width 80 height 27
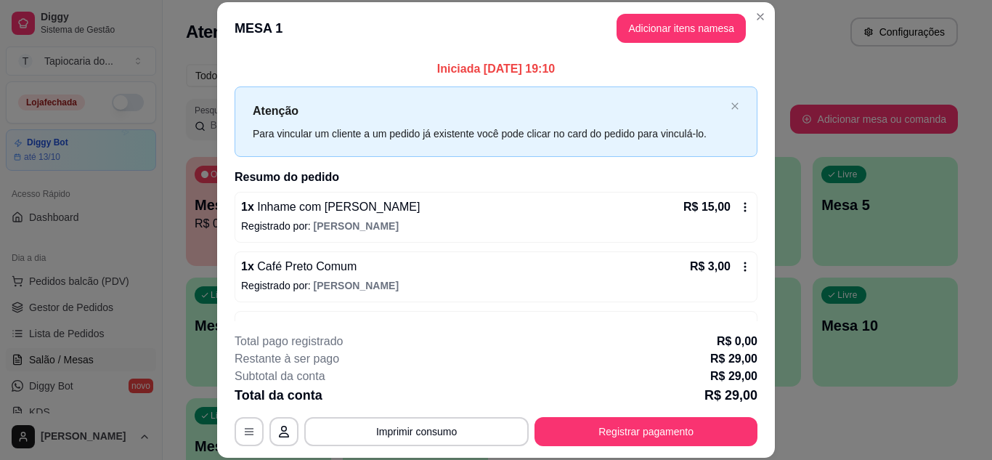
scroll to position [46, 0]
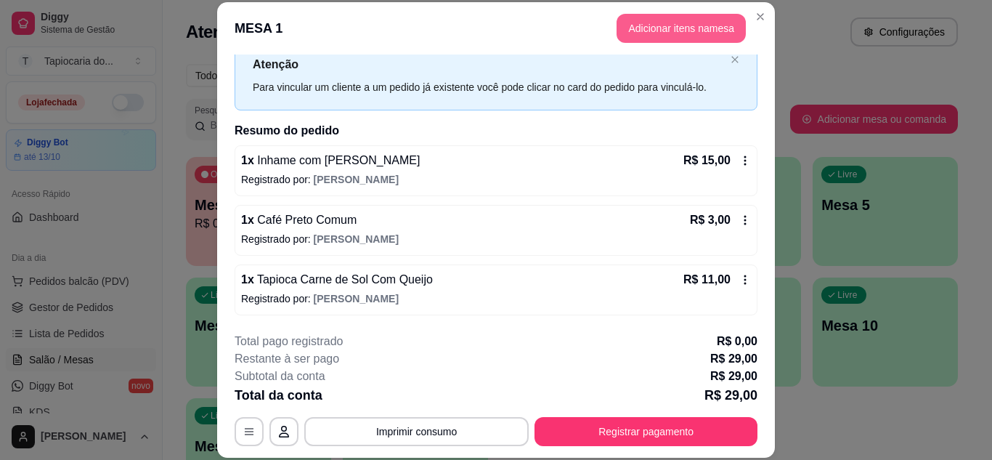
click at [669, 31] on button "Adicionar itens na mesa" at bounding box center [680, 28] width 129 height 29
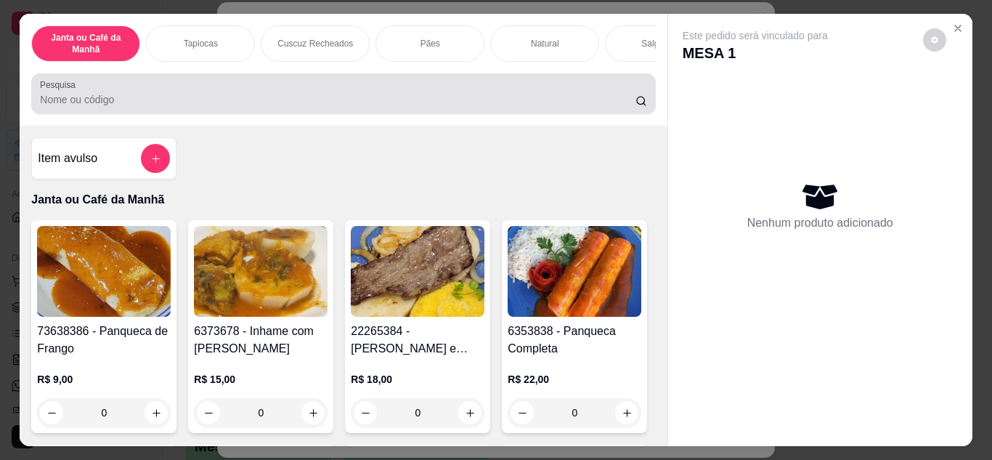
drag, startPoint x: 538, startPoint y: 100, endPoint x: 520, endPoint y: 104, distance: 17.8
click at [531, 105] on input "Pesquisa" at bounding box center [337, 99] width 595 height 15
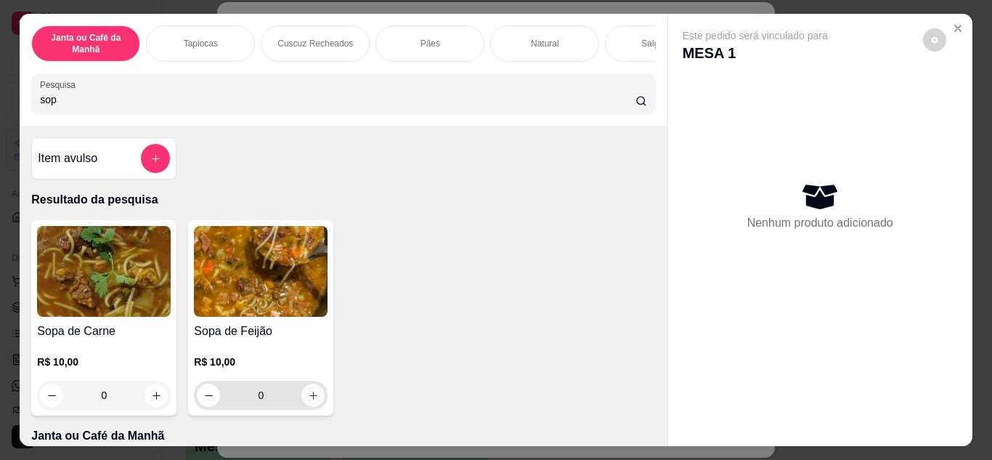
type input "sop"
click at [306, 393] on button "increase-product-quantity" at bounding box center [312, 394] width 23 height 23
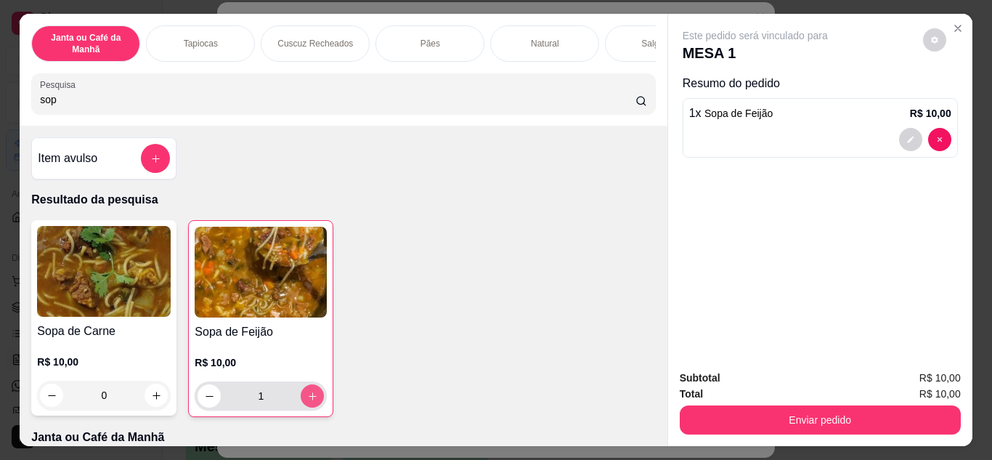
type input "1"
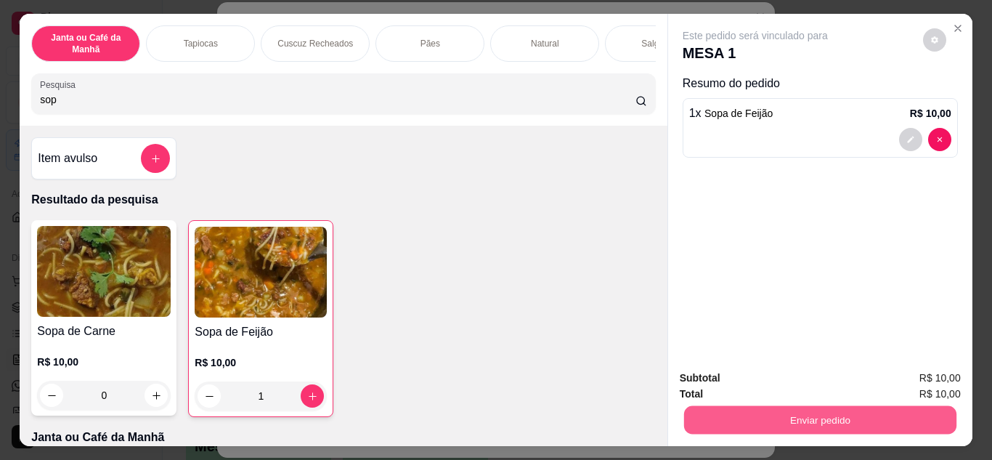
click at [791, 422] on button "Enviar pedido" at bounding box center [819, 420] width 272 height 28
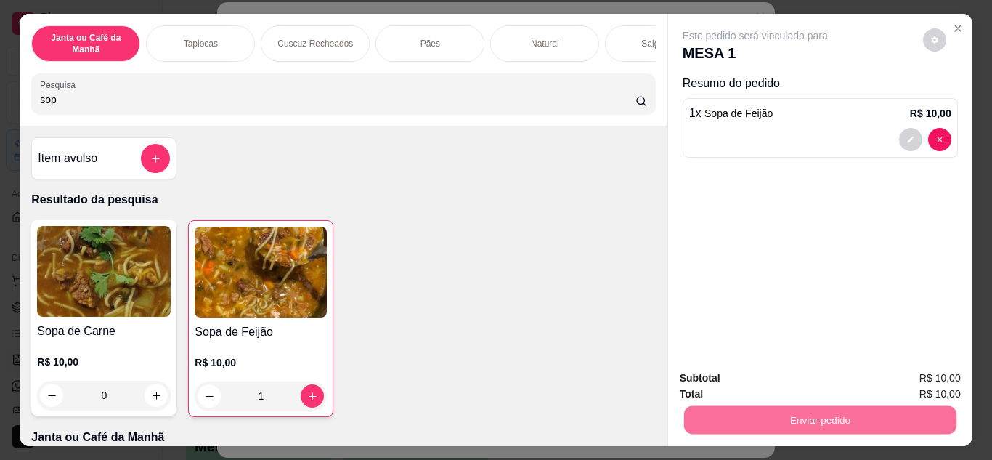
click at [904, 388] on button "Enviar pedido" at bounding box center [923, 378] width 80 height 27
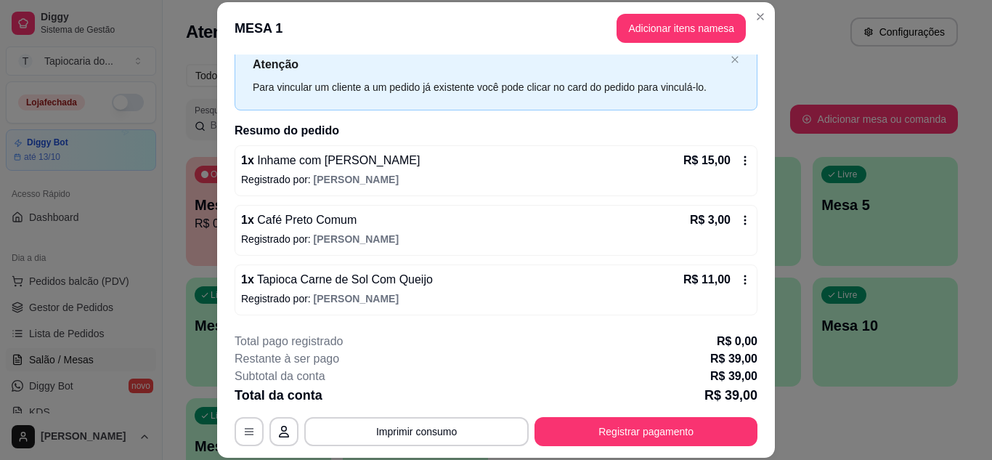
scroll to position [106, 0]
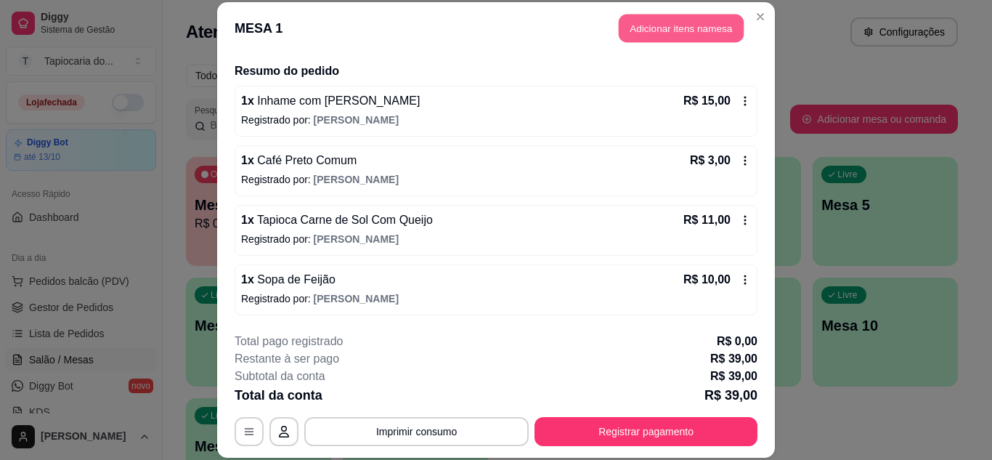
click at [702, 28] on button "Adicionar itens na mesa" at bounding box center [680, 29] width 125 height 28
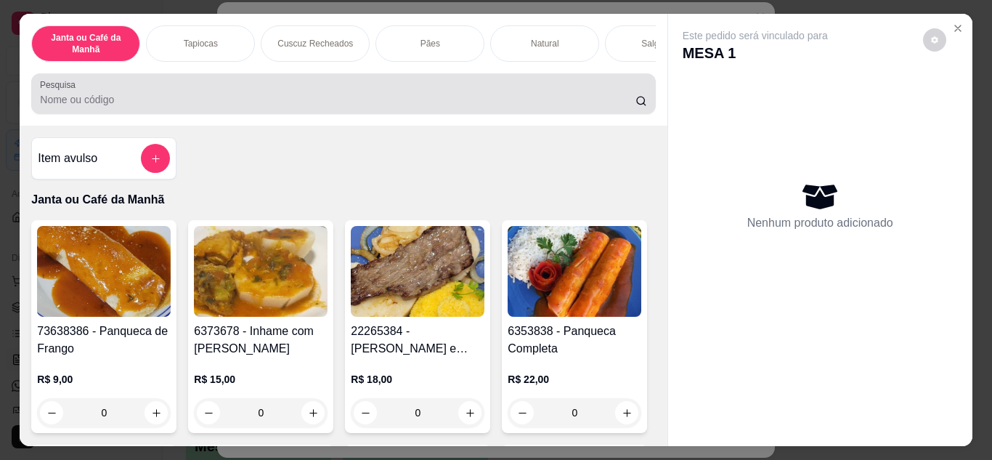
click at [581, 93] on div at bounding box center [343, 93] width 606 height 29
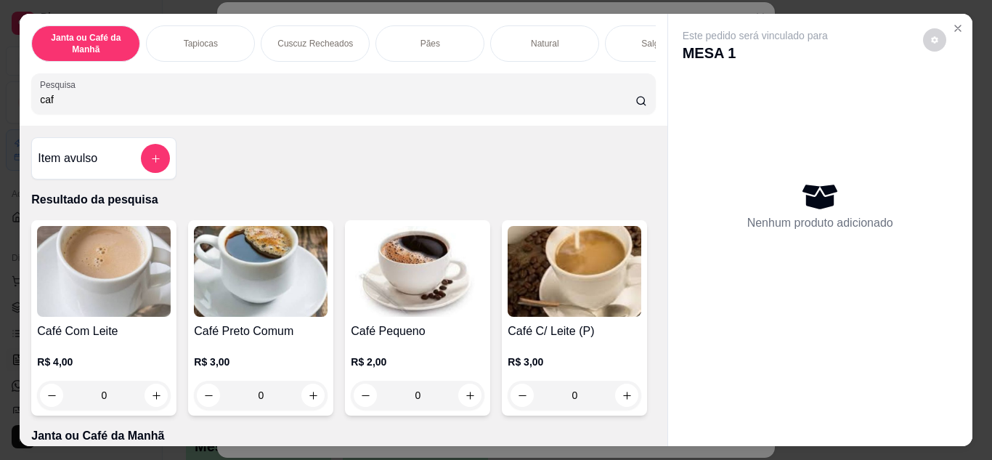
type input "caf"
click at [310, 396] on icon "increase-product-quantity" at bounding box center [313, 395] width 11 height 11
type input "1"
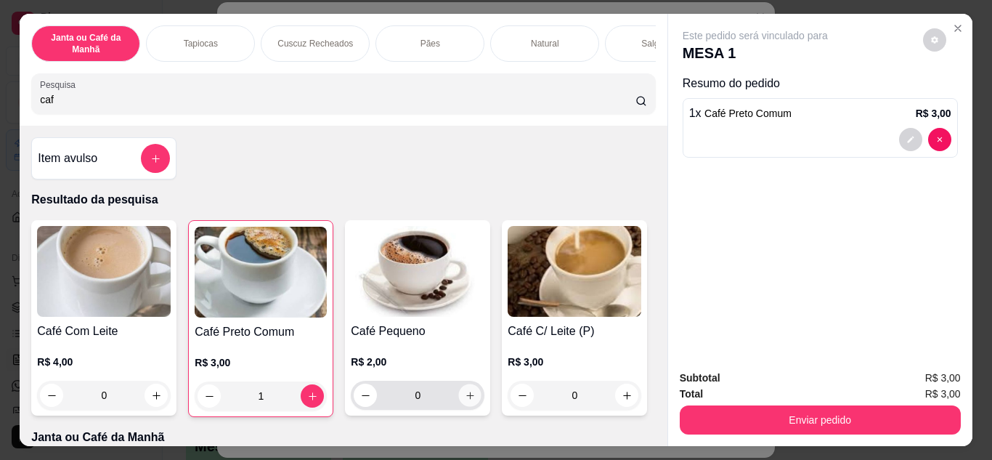
click at [468, 401] on icon "increase-product-quantity" at bounding box center [470, 395] width 11 height 11
type input "1"
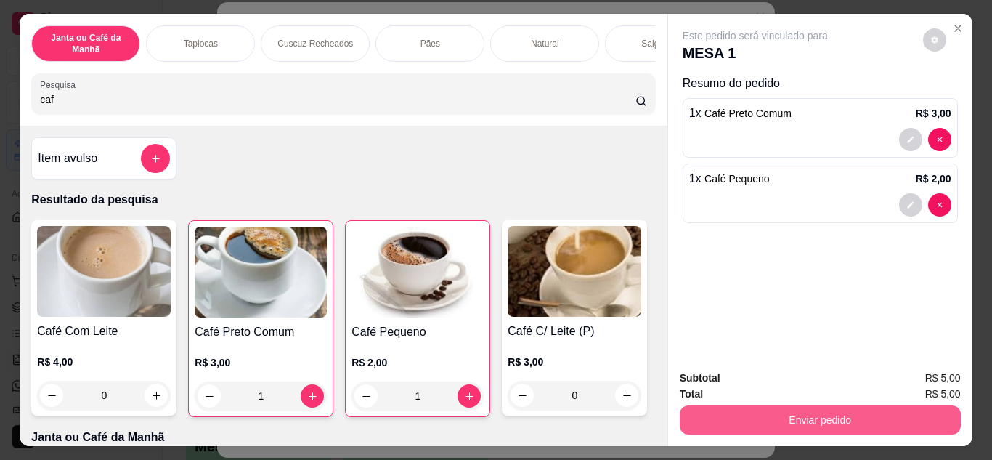
click at [867, 424] on button "Enviar pedido" at bounding box center [819, 419] width 281 height 29
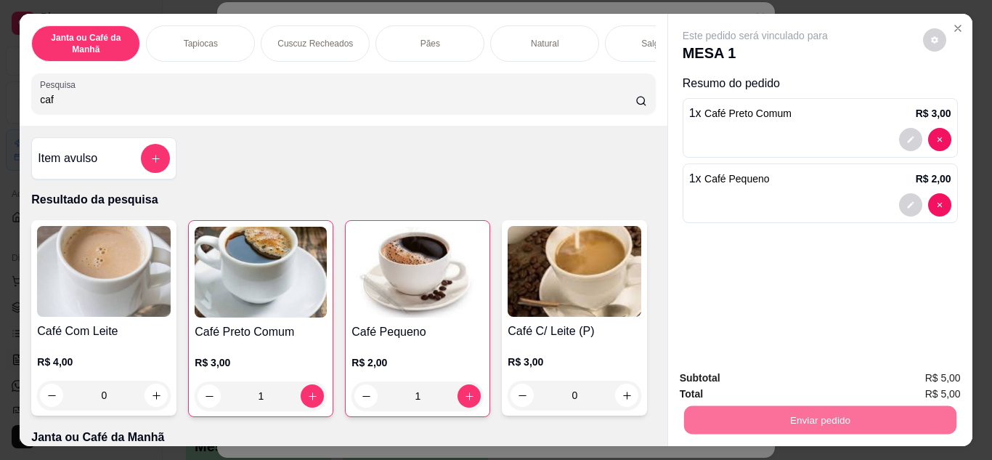
click at [919, 374] on button "Enviar pedido" at bounding box center [922, 379] width 82 height 28
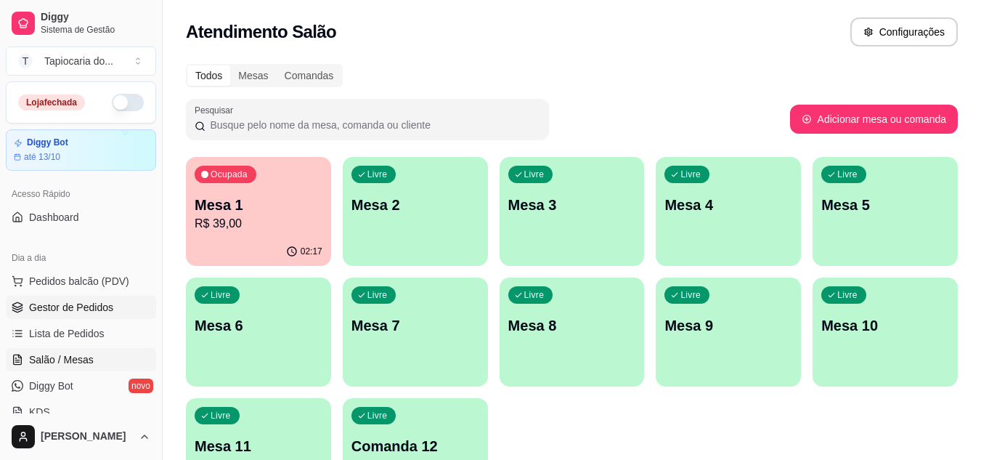
click at [41, 305] on span "Gestor de Pedidos" at bounding box center [71, 307] width 84 height 15
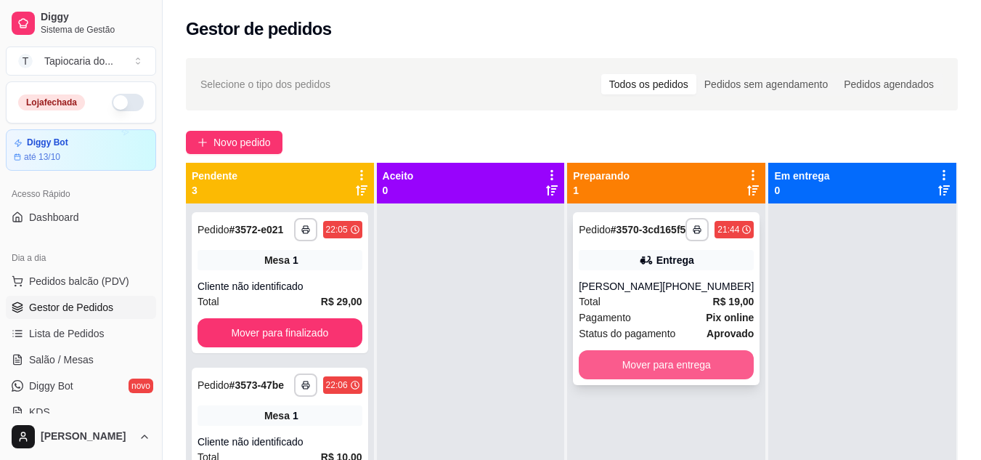
click at [642, 375] on button "Mover para entrega" at bounding box center [666, 364] width 175 height 29
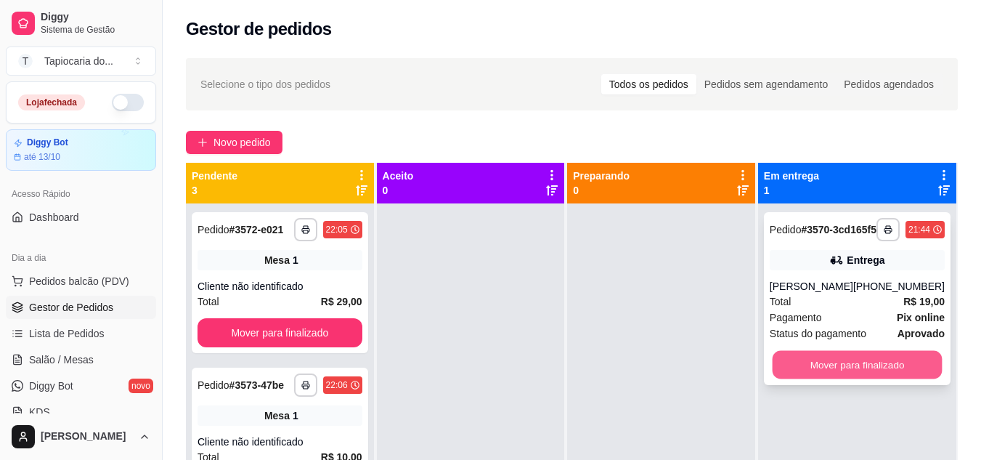
click at [891, 363] on button "Mover para finalizado" at bounding box center [857, 365] width 170 height 28
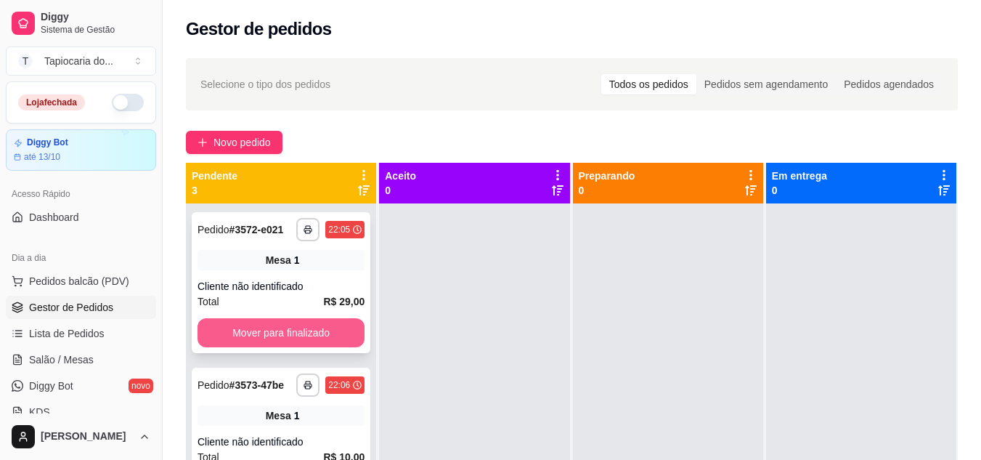
click at [219, 341] on button "Mover para finalizado" at bounding box center [280, 332] width 167 height 29
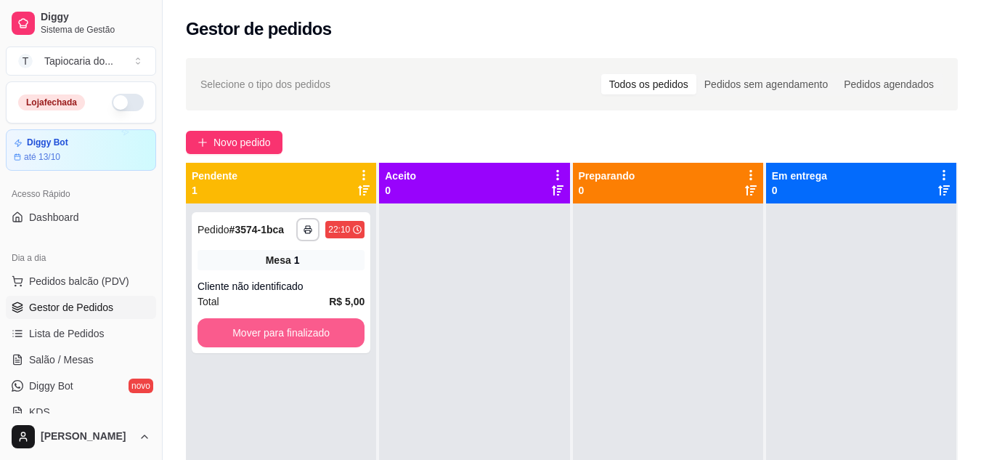
click at [219, 341] on button "Mover para finalizado" at bounding box center [280, 332] width 167 height 29
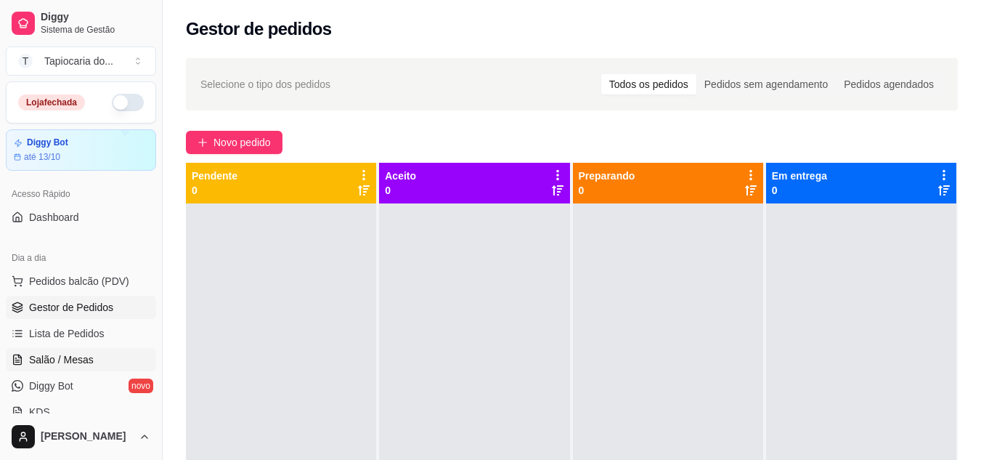
click at [91, 359] on link "Salão / Mesas" at bounding box center [81, 359] width 150 height 23
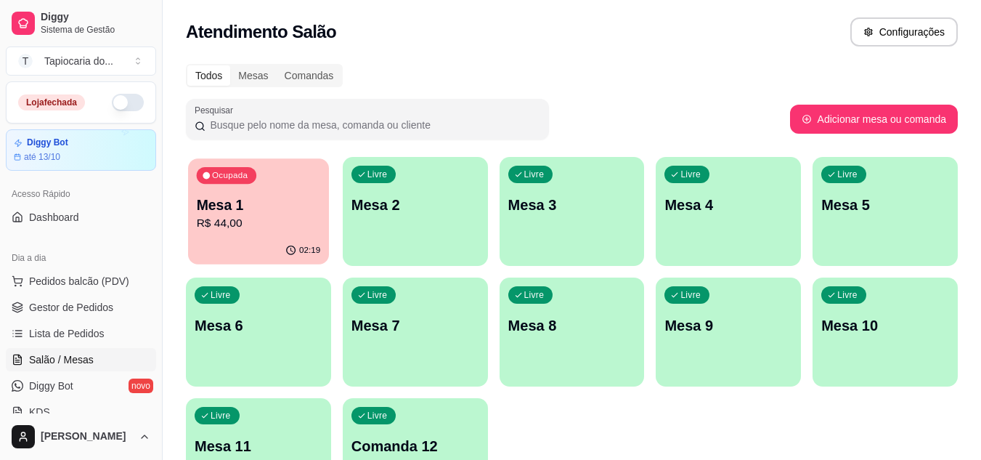
click at [208, 208] on p "Mesa 1" at bounding box center [259, 205] width 124 height 20
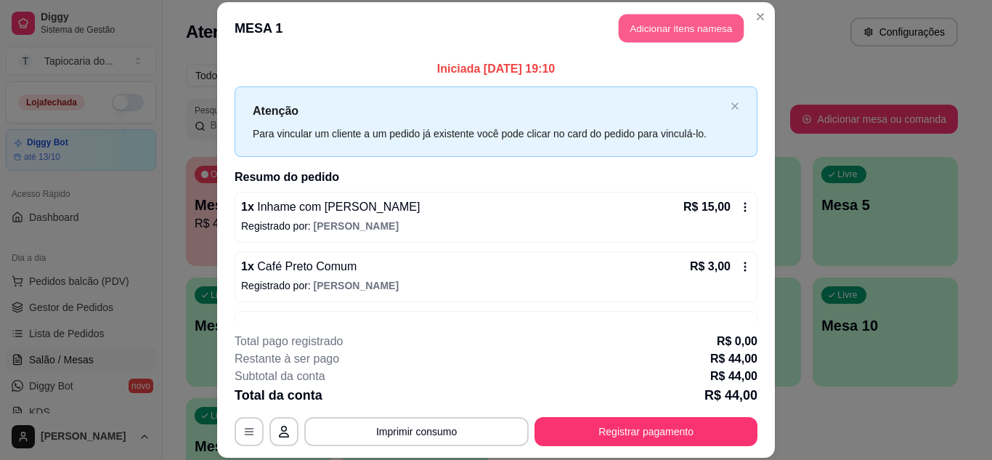
click at [672, 27] on button "Adicionar itens na mesa" at bounding box center [680, 29] width 125 height 28
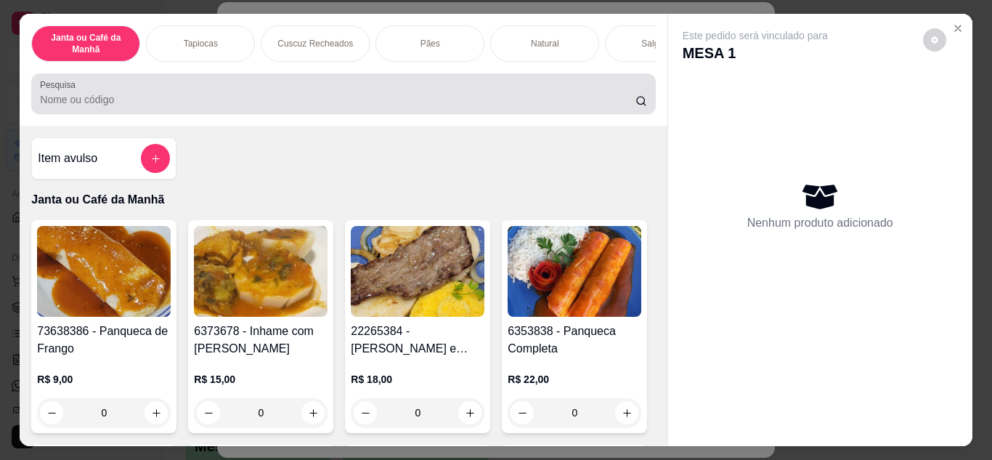
click at [532, 99] on input "Pesquisa" at bounding box center [337, 99] width 595 height 15
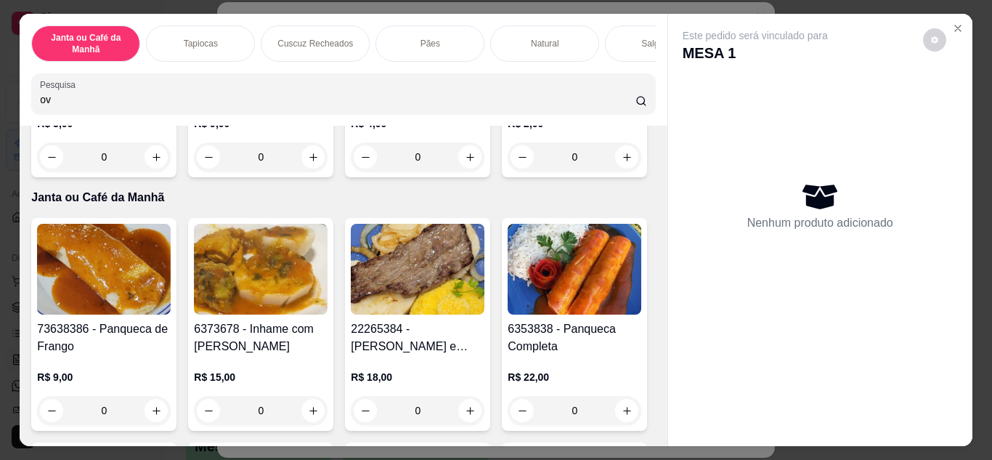
scroll to position [363, 0]
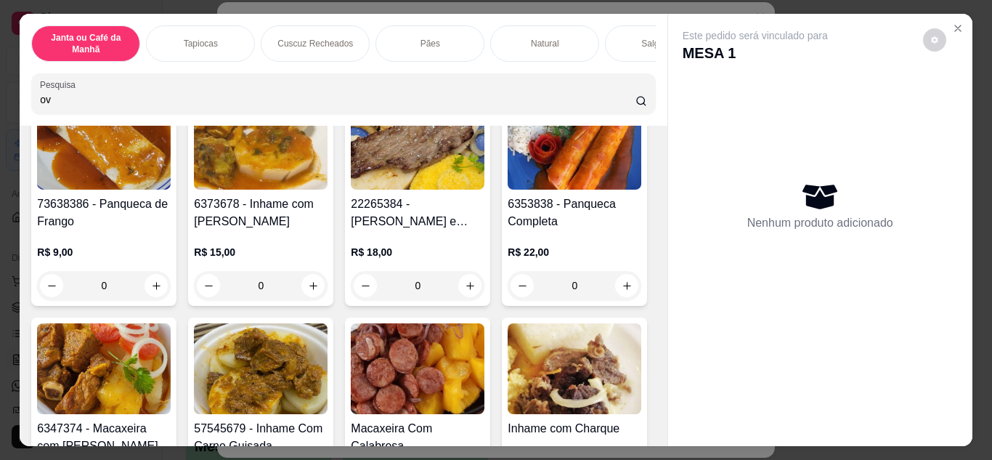
type input "ov"
click at [621, 38] on icon "increase-product-quantity" at bounding box center [626, 32] width 11 height 11
type input "1"
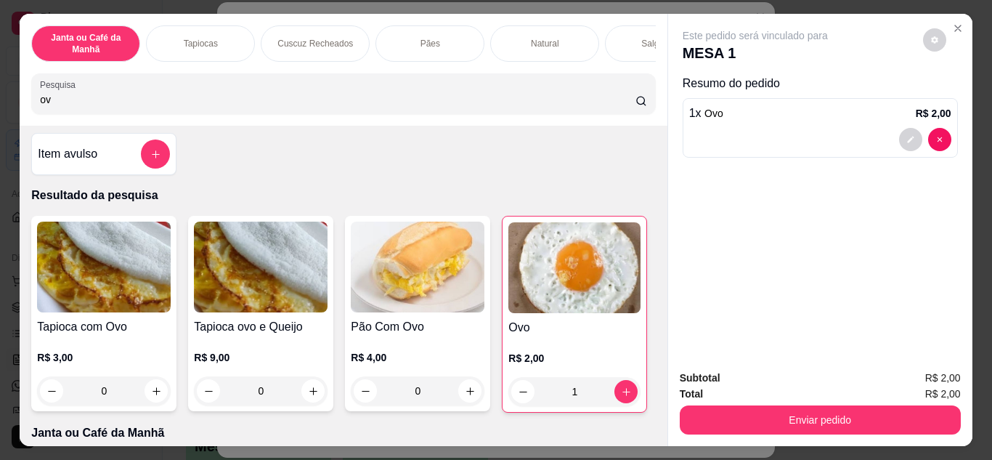
scroll to position [1, 0]
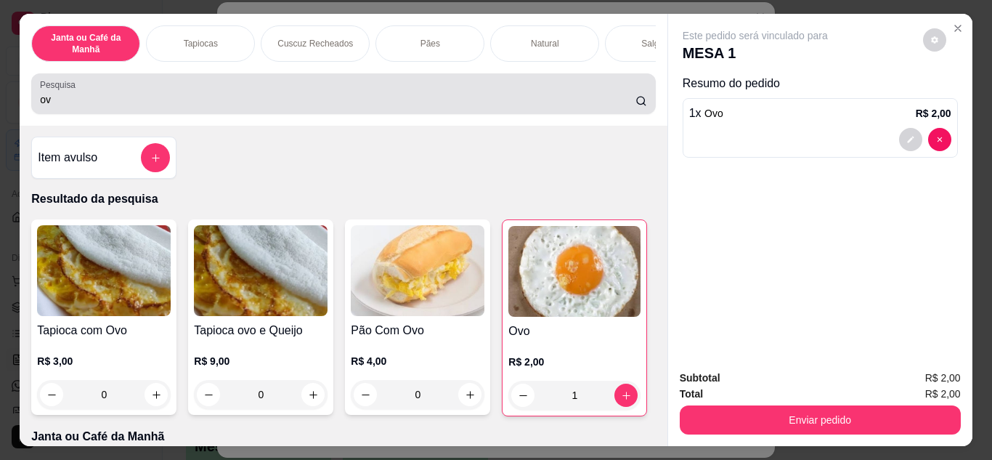
click at [346, 103] on input "ov" at bounding box center [337, 99] width 595 height 15
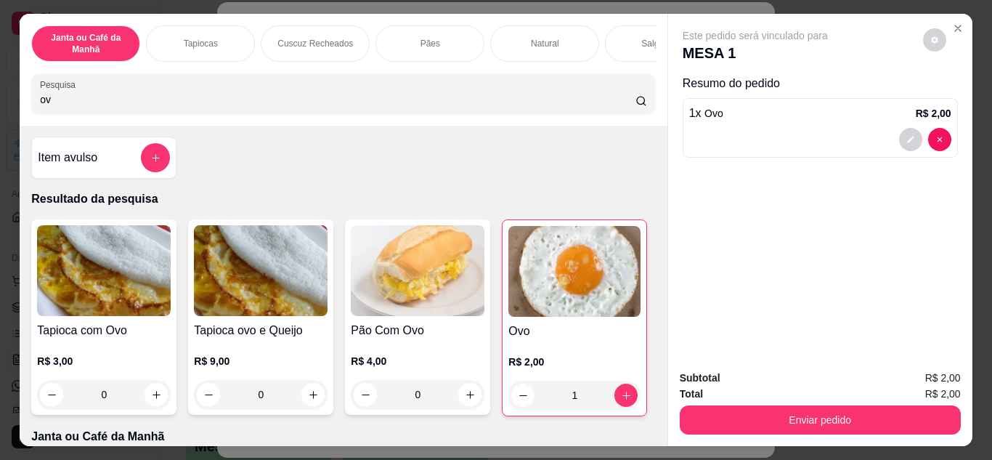
type input "o"
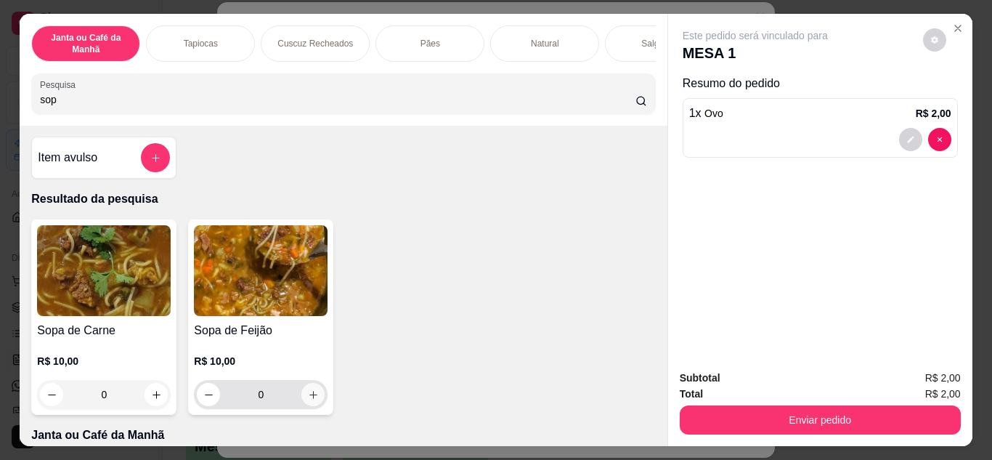
type input "sop"
click at [308, 399] on icon "increase-product-quantity" at bounding box center [313, 394] width 11 height 11
type input "1"
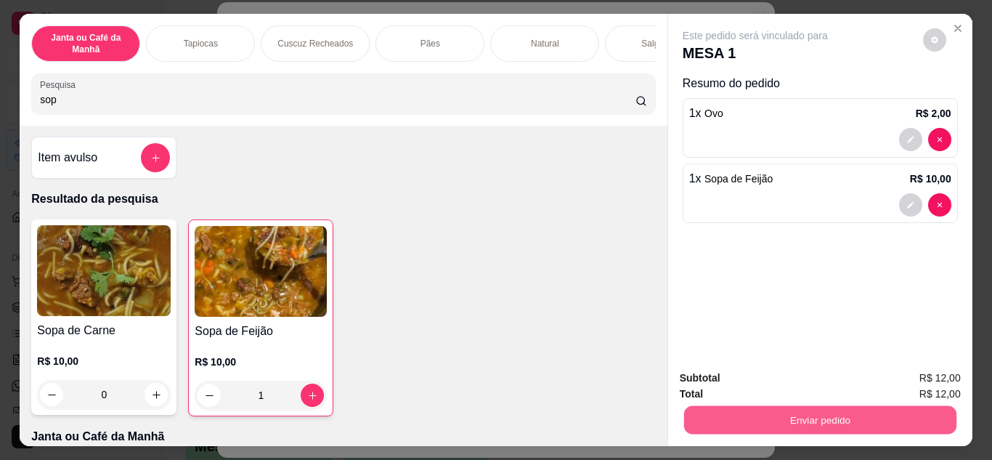
click at [775, 422] on button "Enviar pedido" at bounding box center [819, 420] width 272 height 28
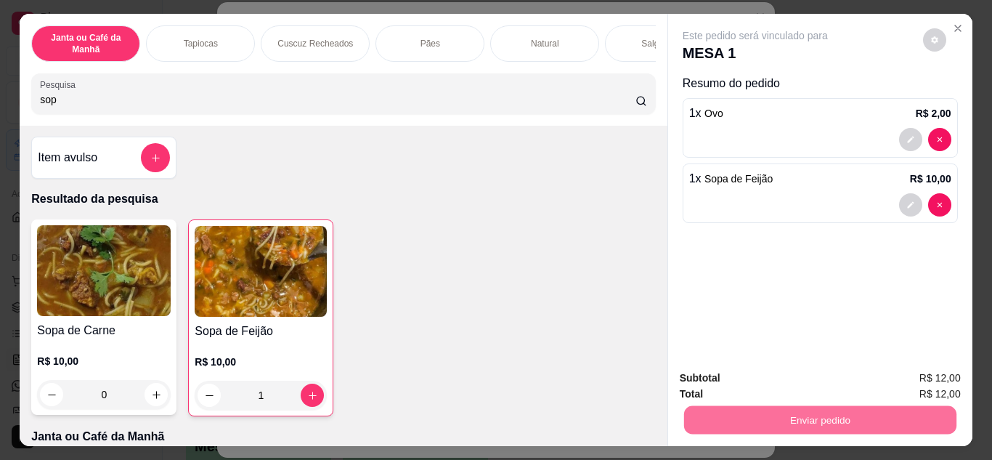
click at [910, 378] on button "Enviar pedido" at bounding box center [923, 378] width 80 height 27
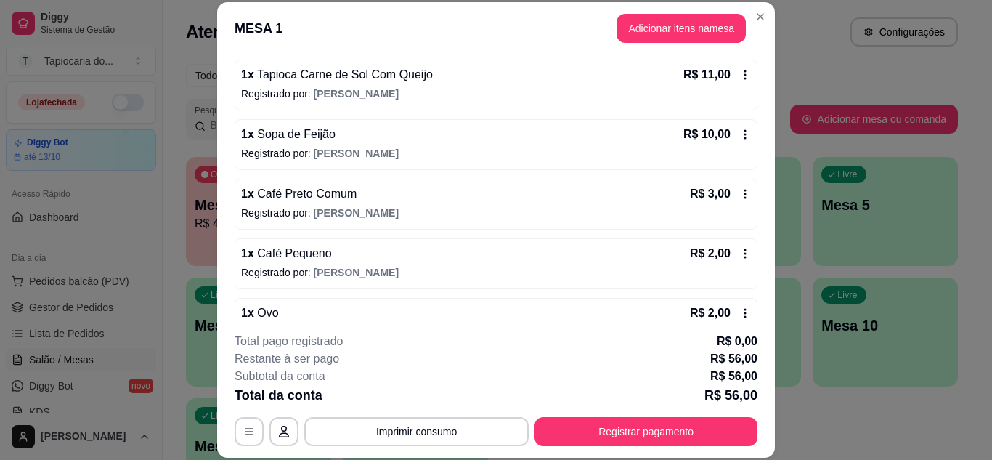
scroll to position [344, 0]
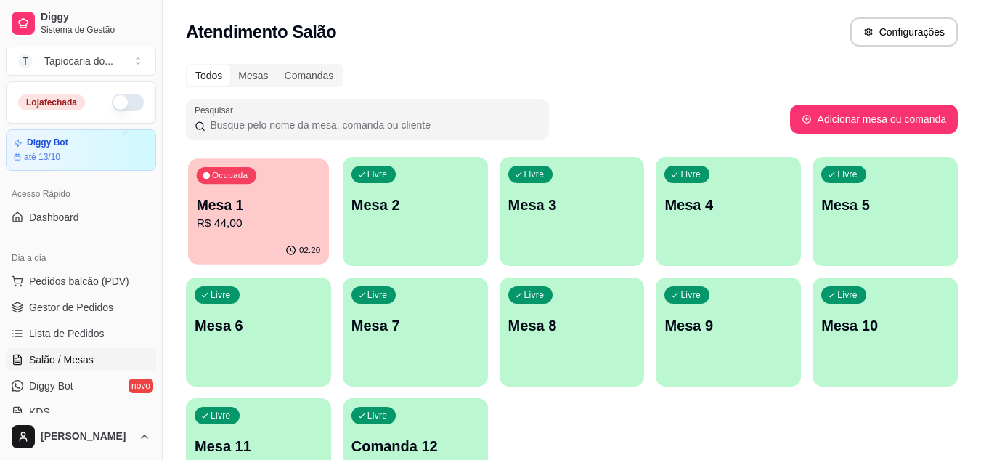
click at [278, 190] on div "Ocupada Mesa 1 R$ 44,00" at bounding box center [258, 197] width 141 height 78
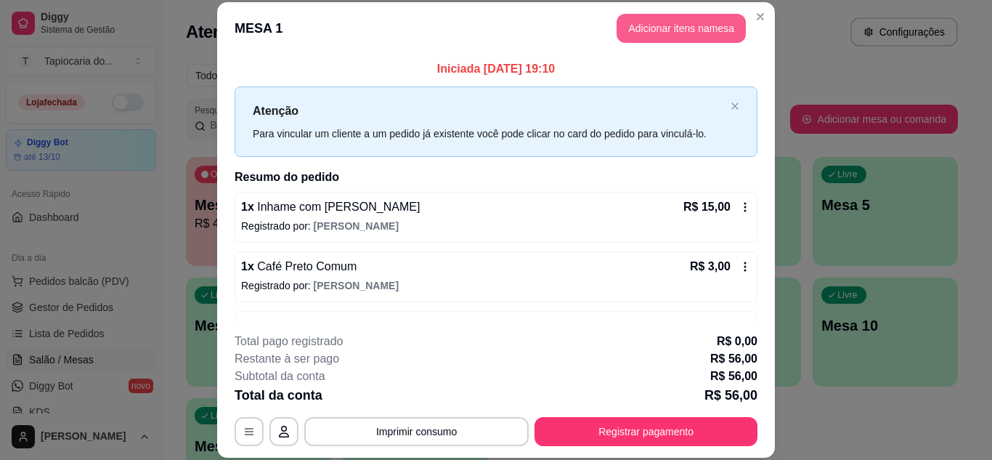
click at [661, 17] on button "Adicionar itens na mesa" at bounding box center [680, 28] width 129 height 29
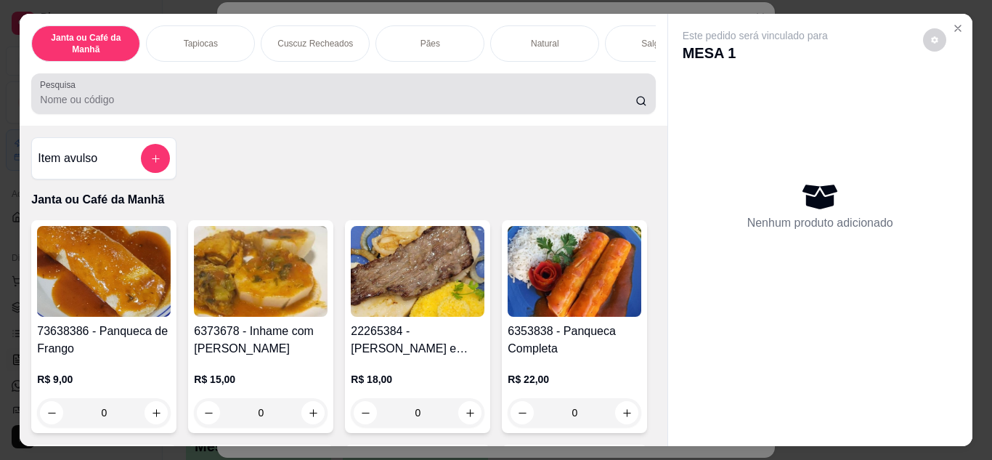
click at [514, 123] on div "Janta ou Café da Manhã Tapiocas Cuscuz Recheados Pães Natural Salgados Tapiocas…" at bounding box center [343, 70] width 647 height 112
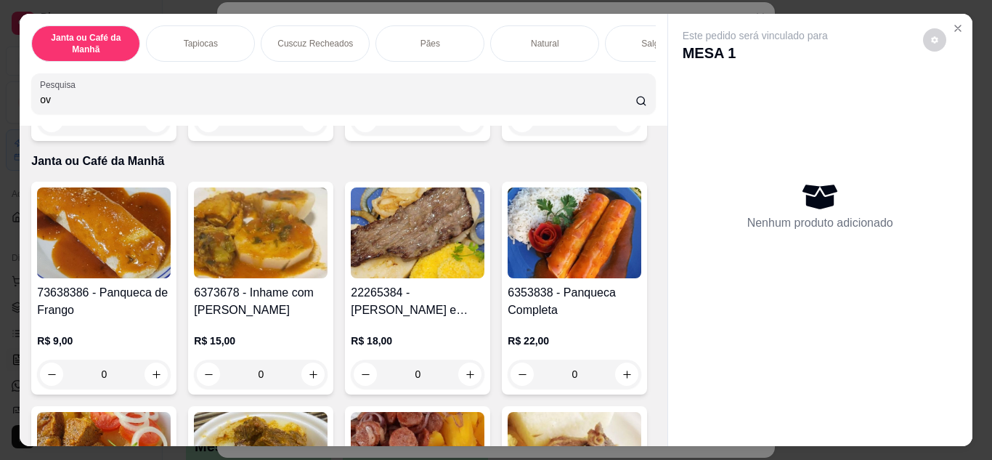
scroll to position [290, 0]
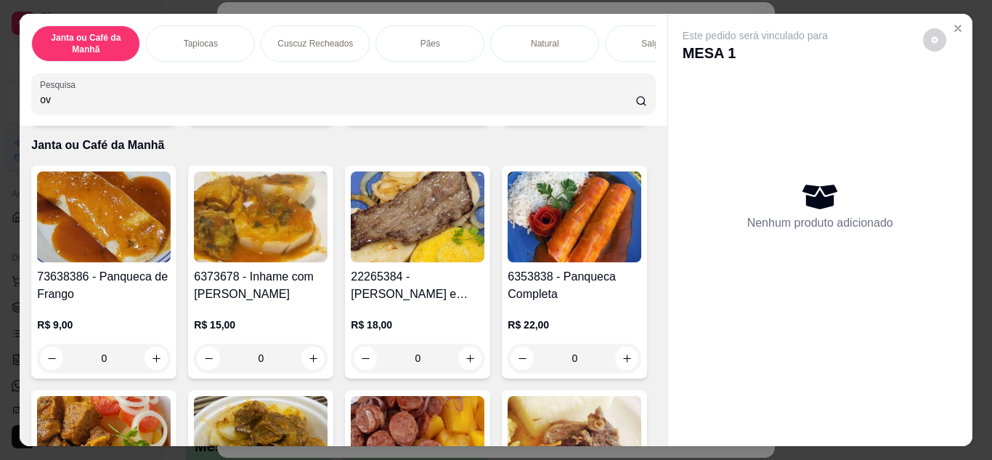
type input "ov"
click at [615, 116] on button "increase-product-quantity" at bounding box center [626, 104] width 23 height 23
type input "1"
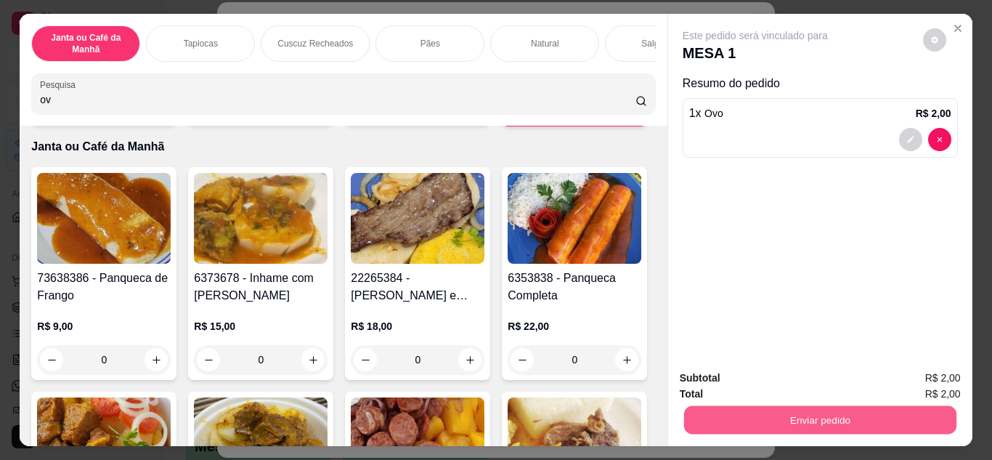
click at [849, 425] on button "Enviar pedido" at bounding box center [819, 420] width 272 height 28
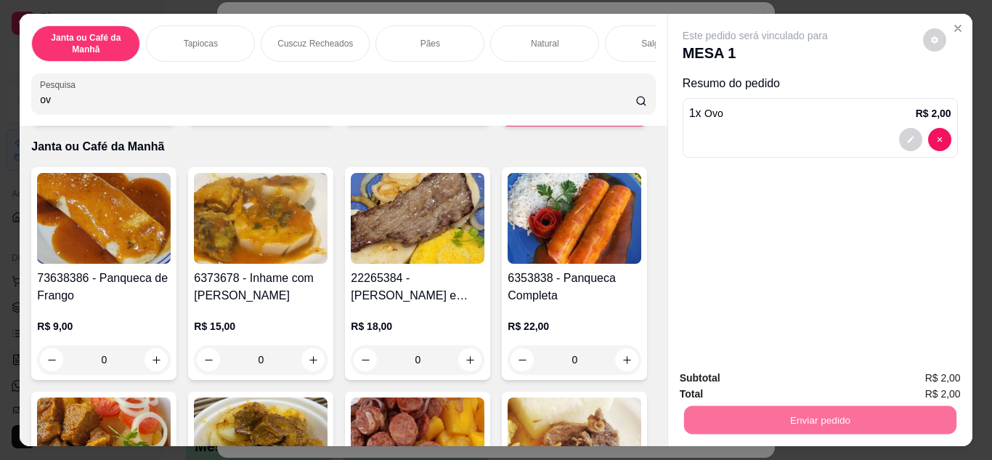
click at [906, 385] on button "Enviar pedido" at bounding box center [922, 379] width 82 height 28
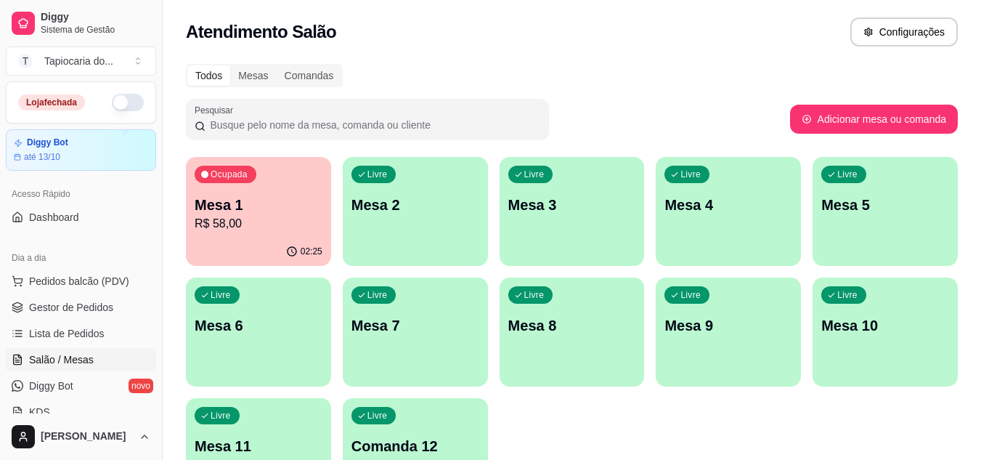
click at [200, 224] on p "R$ 58,00" at bounding box center [259, 223] width 128 height 17
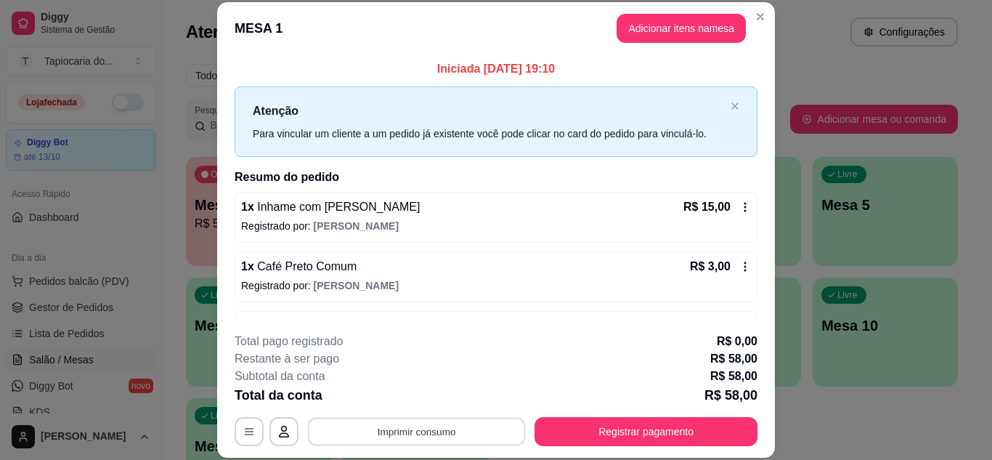
click at [385, 434] on button "Imprimir consumo" at bounding box center [417, 431] width 218 height 28
click at [434, 402] on button "Impressora" at bounding box center [415, 397] width 102 height 23
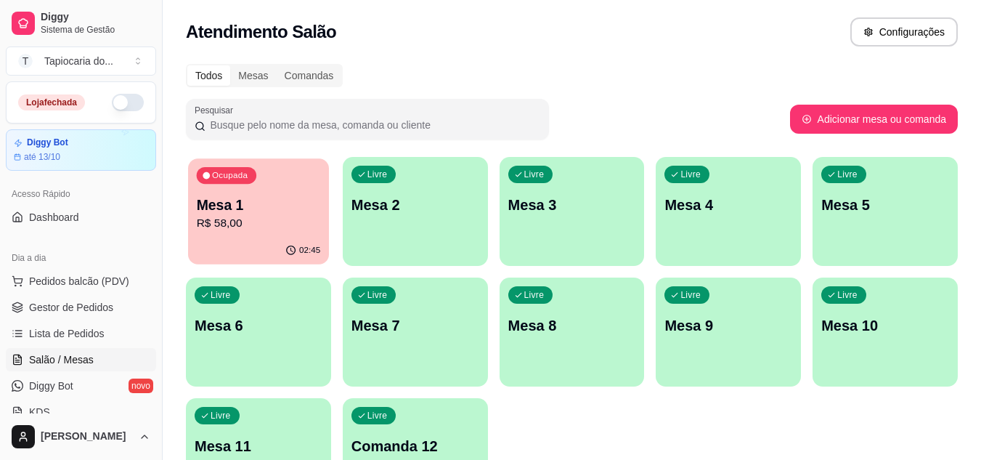
click at [256, 182] on div "Ocupada Mesa 1 R$ 58,00" at bounding box center [258, 197] width 141 height 78
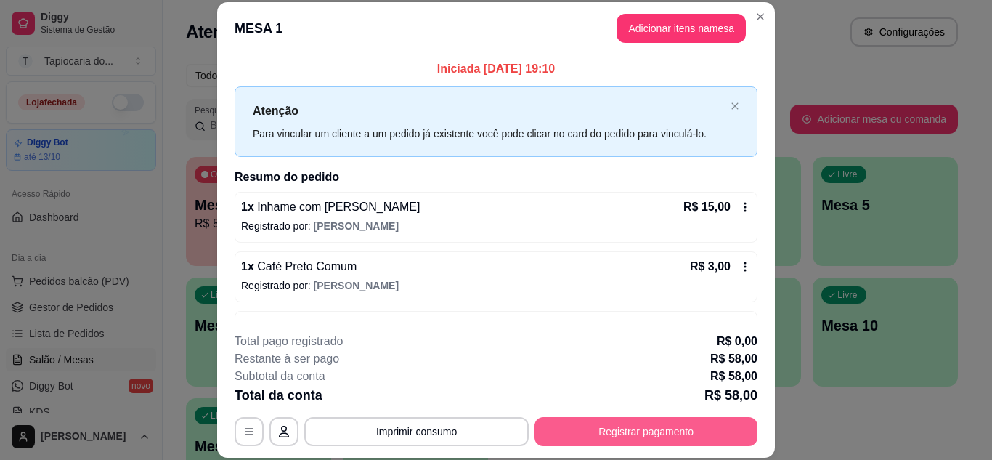
click at [602, 421] on button "Registrar pagamento" at bounding box center [645, 431] width 223 height 29
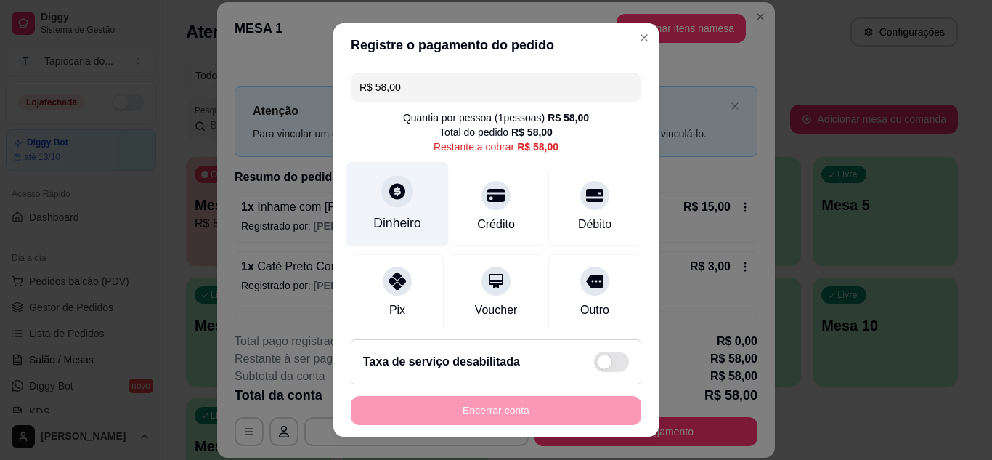
click at [393, 213] on div "Dinheiro" at bounding box center [397, 203] width 102 height 85
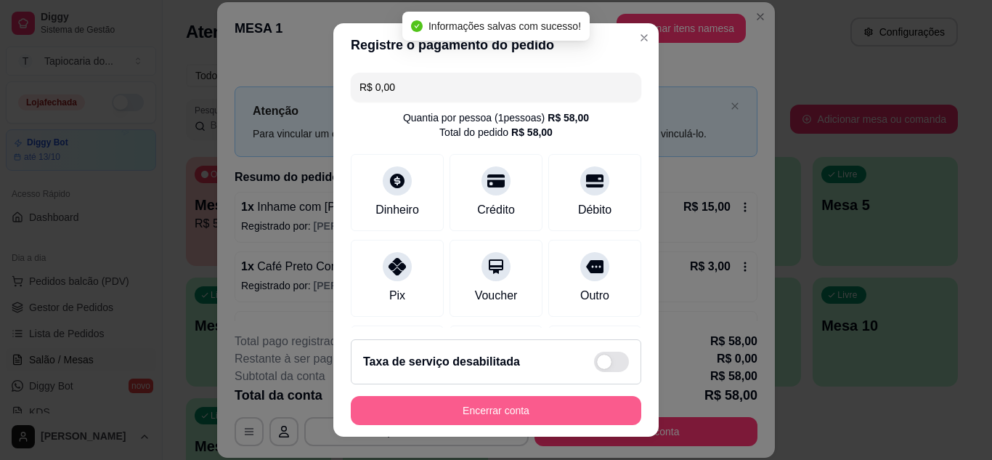
type input "R$ 0,00"
click at [557, 407] on button "Encerrar conta" at bounding box center [496, 410] width 282 height 28
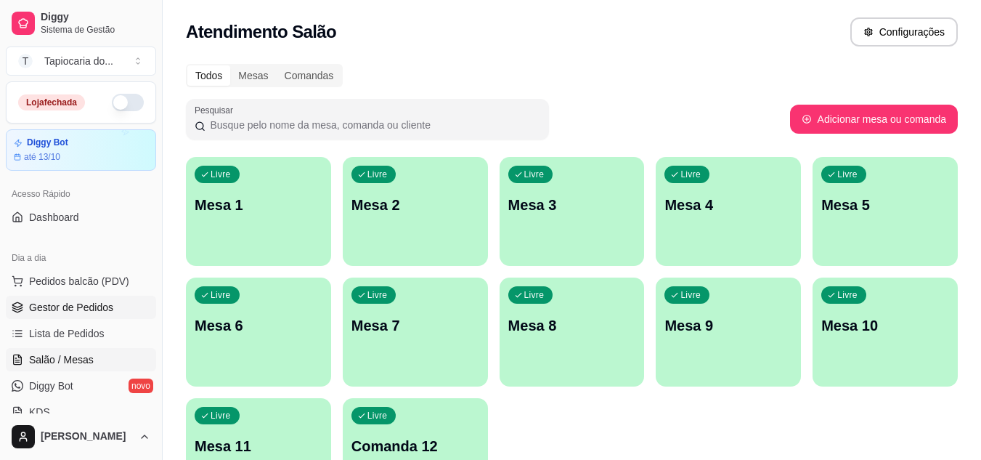
click at [83, 312] on span "Gestor de Pedidos" at bounding box center [71, 307] width 84 height 15
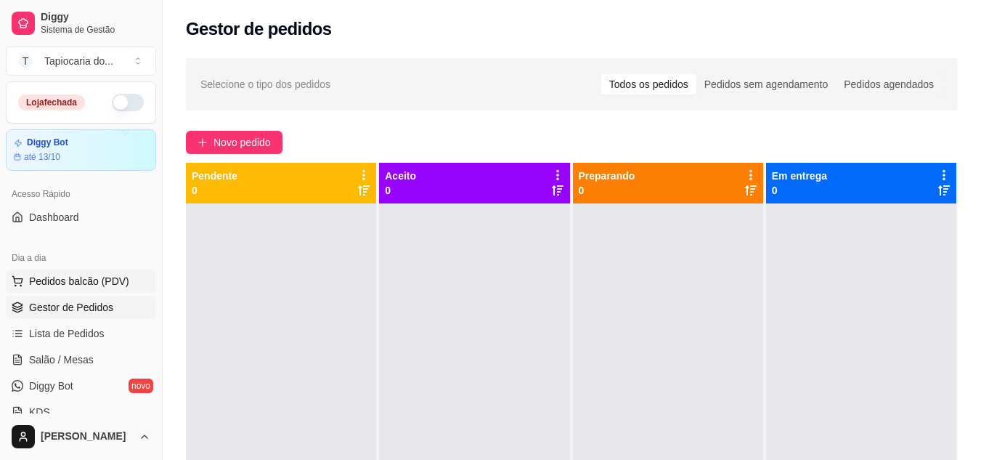
click at [88, 282] on span "Pedidos balcão (PDV)" at bounding box center [79, 281] width 100 height 15
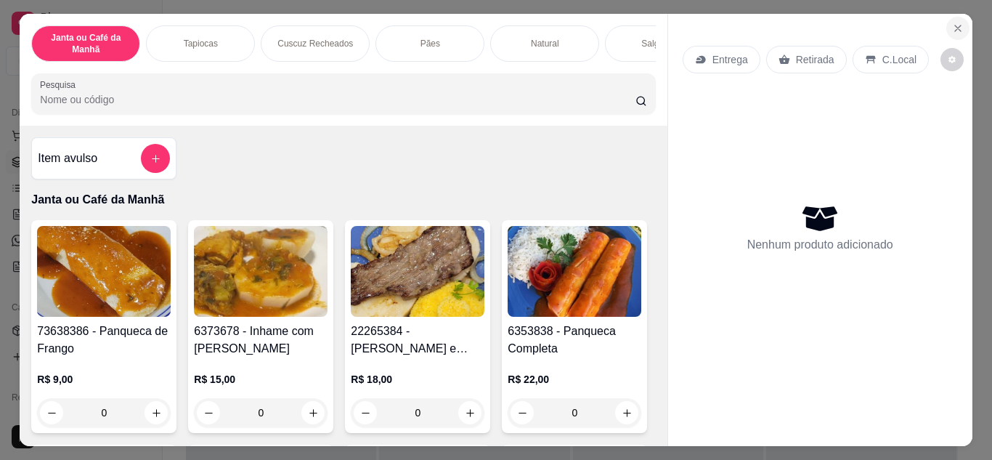
click at [952, 28] on icon "Close" at bounding box center [958, 29] width 12 height 12
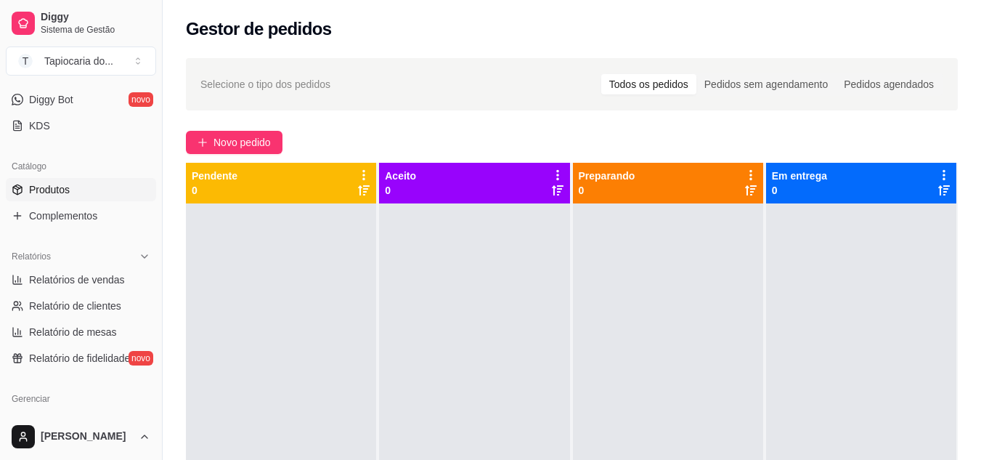
scroll to position [290, 0]
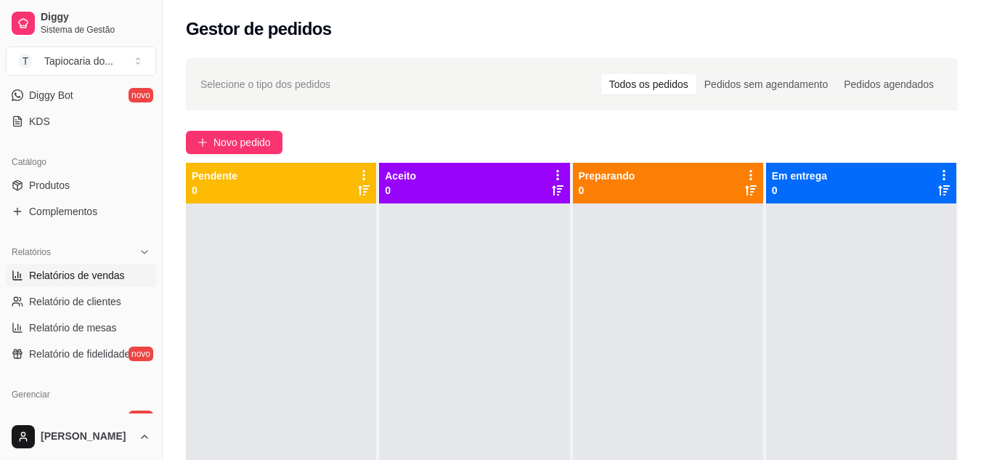
click at [84, 279] on span "Relatórios de vendas" at bounding box center [77, 275] width 96 height 15
select select "ALL"
select select "0"
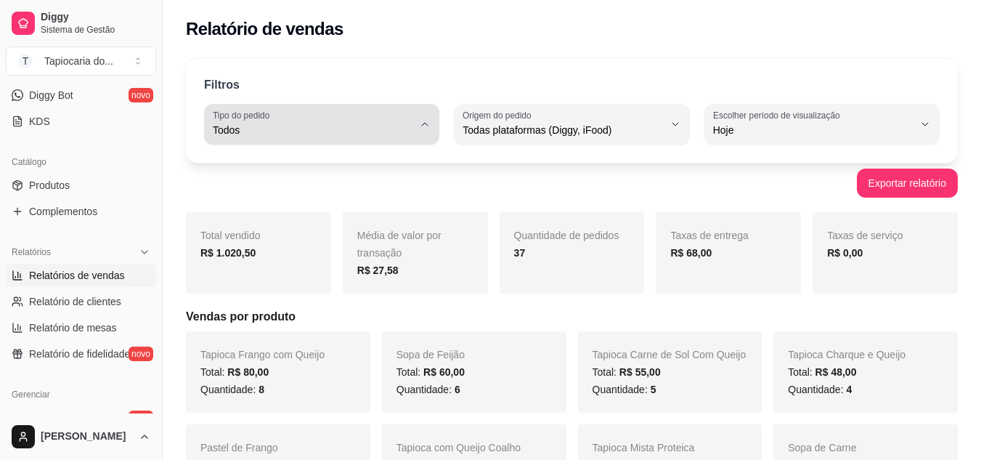
click at [420, 127] on icon "button" at bounding box center [425, 124] width 12 height 12
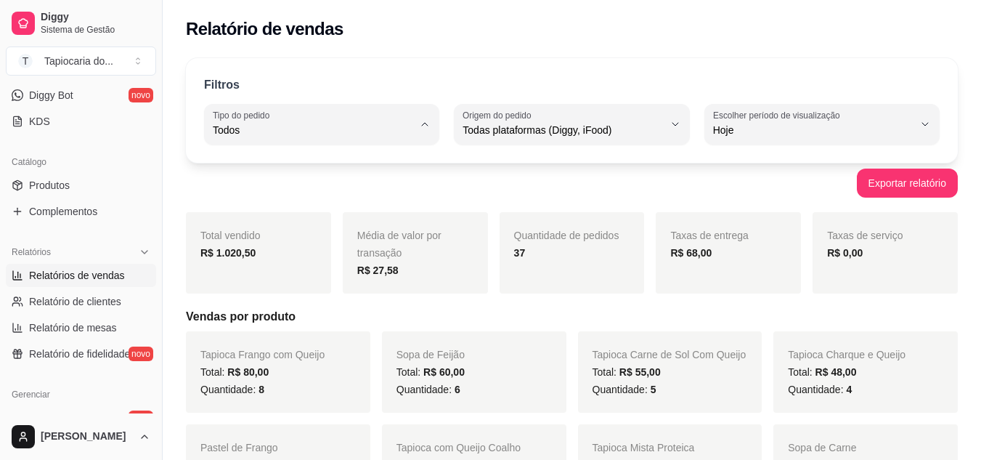
click at [335, 188] on span "Entrega" at bounding box center [314, 188] width 189 height 14
type input "DELIVERY"
select select "DELIVERY"
click at [540, 70] on div "Filtros DELIVERY Tipo do pedido Todos Entrega Retirada Mesa Consumo local Tipo …" at bounding box center [572, 110] width 772 height 105
